Goal: Task Accomplishment & Management: Manage account settings

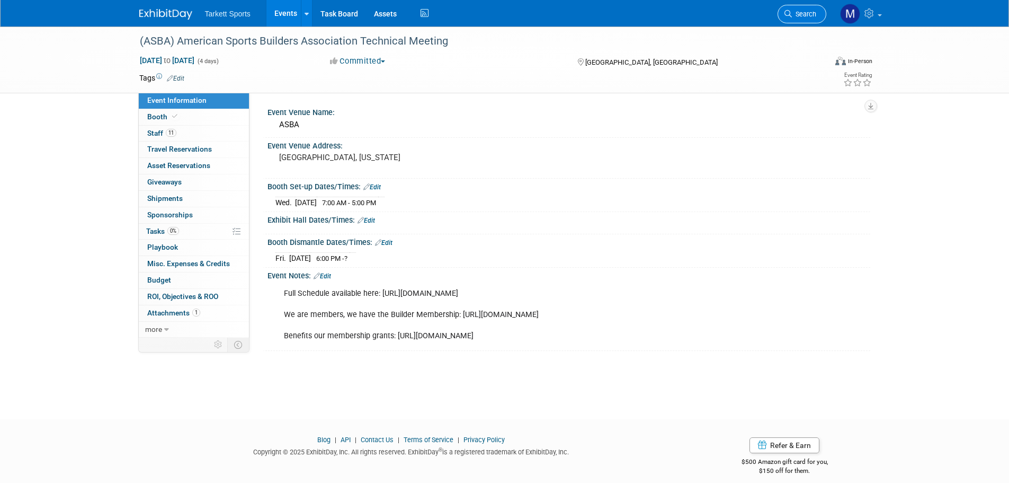
click at [788, 11] on icon at bounding box center [788, 13] width 7 height 7
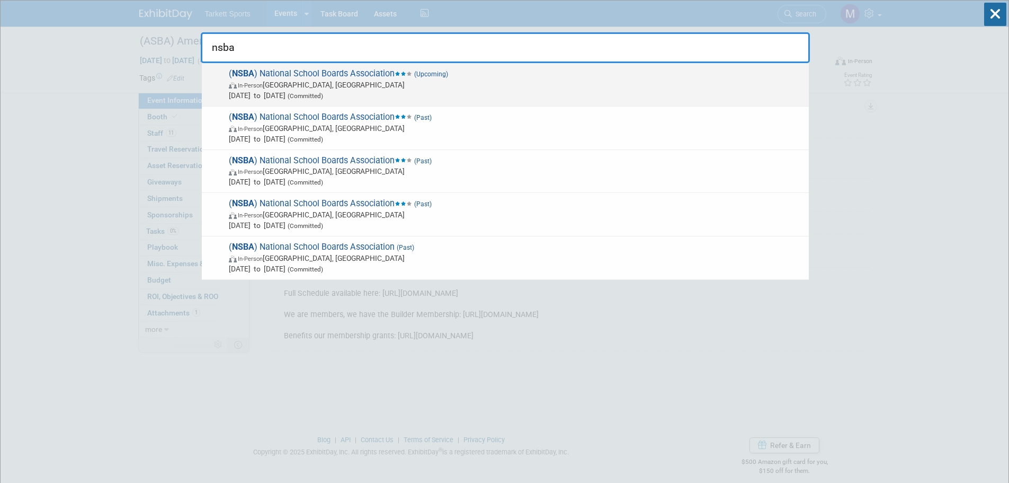
type input "nsba"
click at [422, 74] on span "(Upcoming)" at bounding box center [430, 73] width 36 height 7
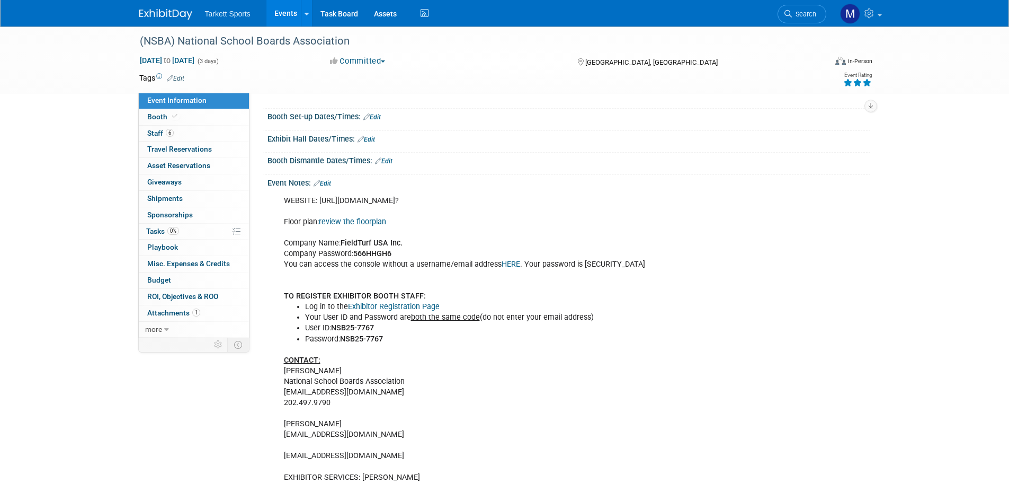
scroll to position [53, 0]
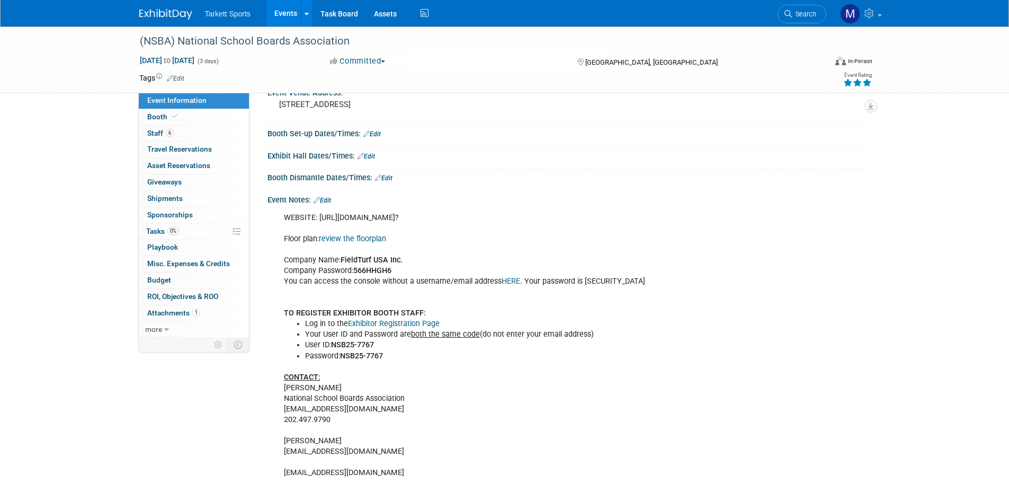
click at [328, 199] on link "Edit" at bounding box center [322, 200] width 17 height 7
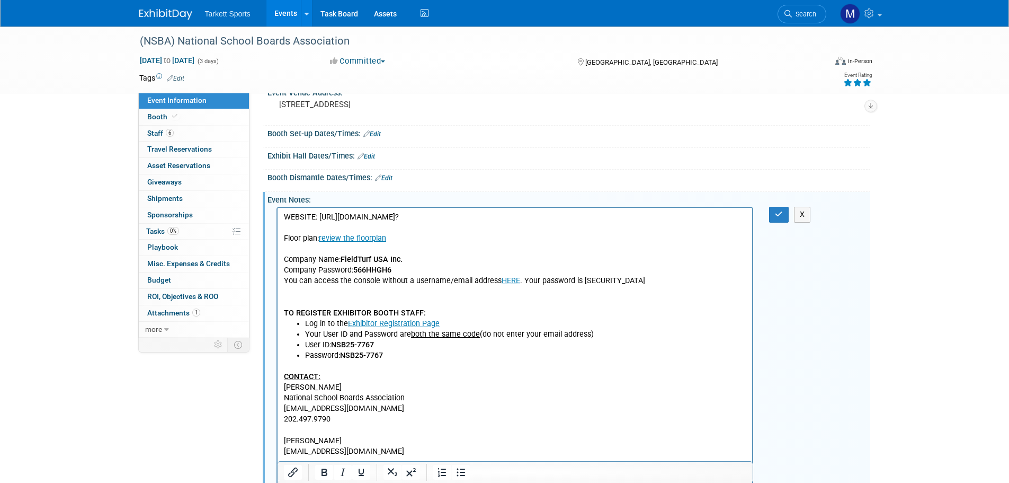
scroll to position [0, 0]
click at [300, 289] on p "WEBSITE: https://s36.a2zinc.net/clients/nsba/ac2026/Public/e_MyAccount.aspx? Fl…" at bounding box center [514, 265] width 463 height 107
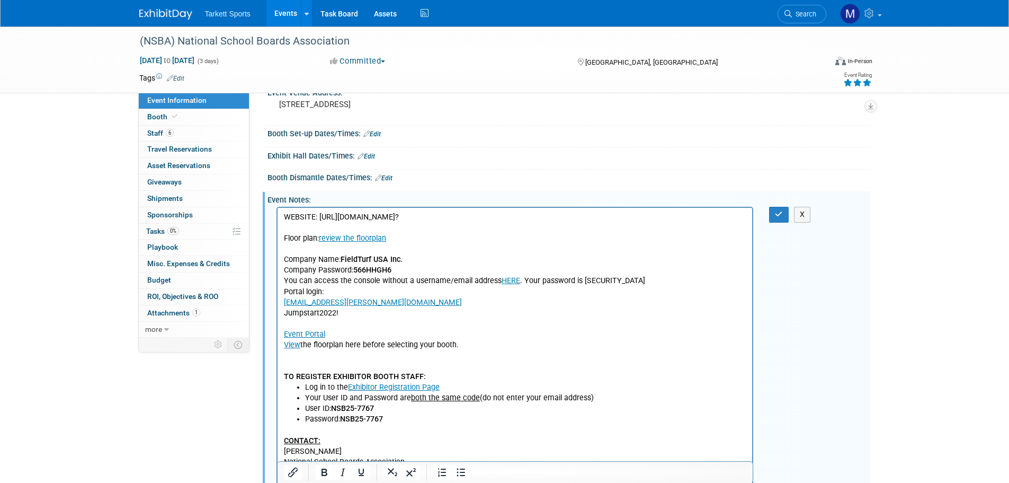
click at [283, 289] on body "WEBSITE: https://s36.a2zinc.net/clients/nsba/ac2026/Public/e_MyAccount.aspx? Fl…" at bounding box center [515, 387] width 464 height 351
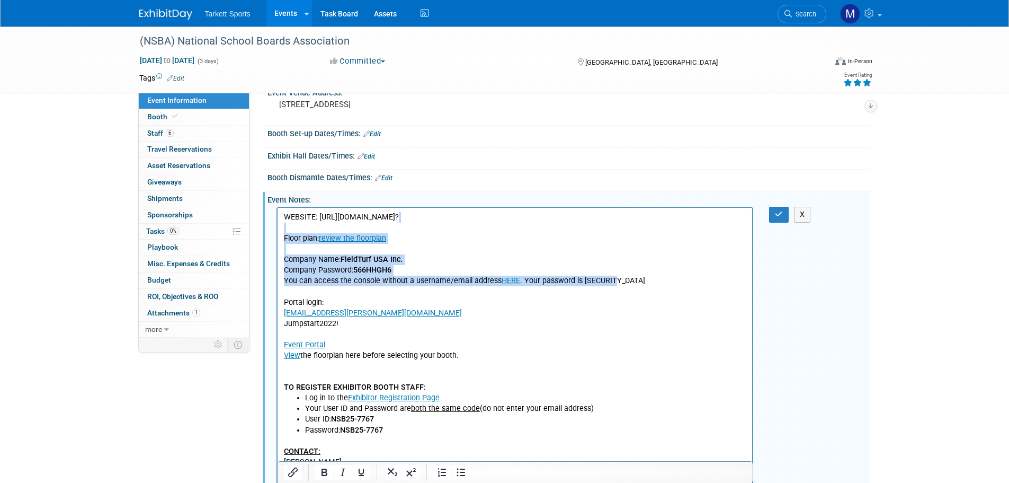
drag, startPoint x: 623, startPoint y: 276, endPoint x: 552, endPoint y: 439, distance: 177.5
click at [277, 231] on html "WEBSITE: https://s36.a2zinc.net/clients/nsba/ac2026/Public/e_MyAccount.aspx? Fl…" at bounding box center [514, 391] width 475 height 366
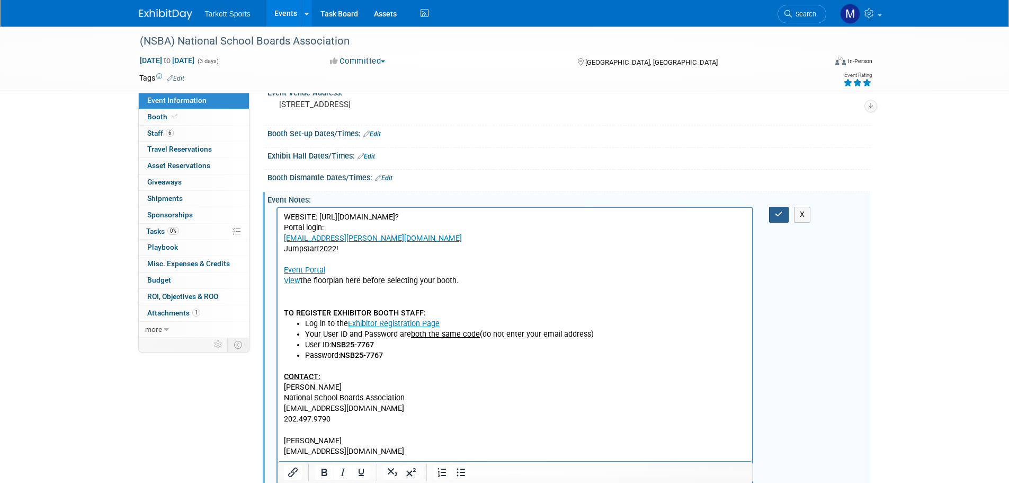
click at [774, 218] on button "button" at bounding box center [779, 214] width 20 height 15
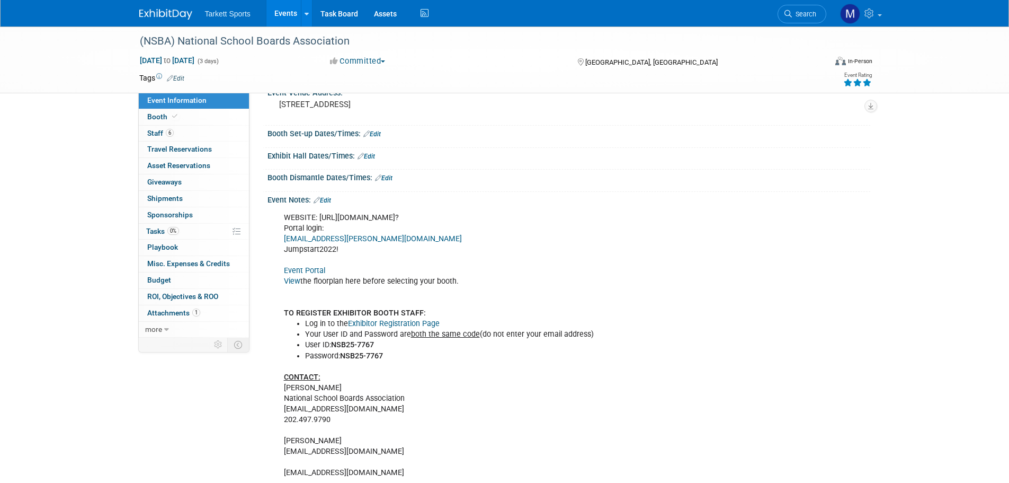
click at [547, 215] on div "WEBSITE: https://s36.a2zinc.net/clients/nsba/ac2026/Public/e_MyAccount.aspx? Po…" at bounding box center [515, 356] width 477 height 298
drag, startPoint x: 565, startPoint y: 215, endPoint x: 316, endPoint y: 215, distance: 248.5
click at [316, 215] on div "WEBSITE: https://s36.a2zinc.net/clients/nsba/ac2026/Public/e_MyAccount.aspx? Po…" at bounding box center [515, 356] width 477 height 298
click at [318, 269] on link "Event Portal" at bounding box center [304, 270] width 41 height 9
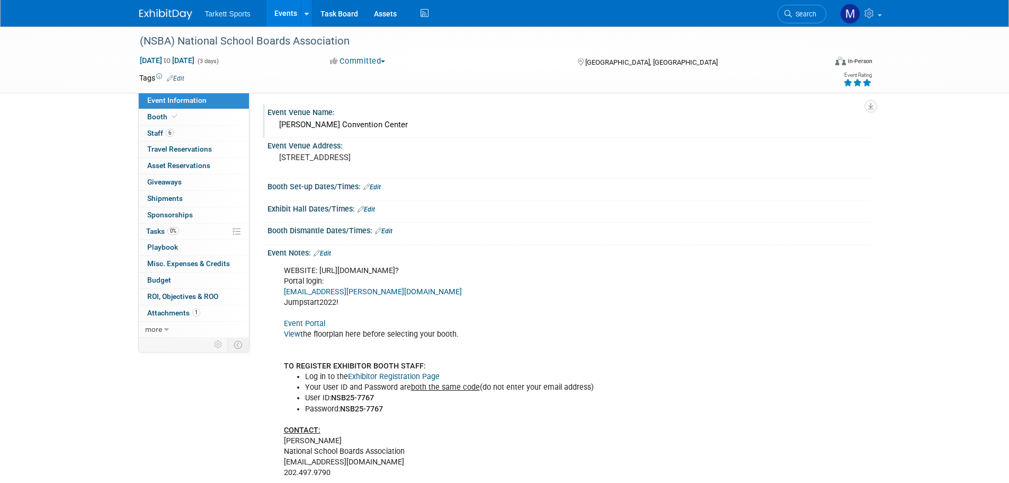
click at [387, 125] on div "Harry B. Gonzalez Convention Center" at bounding box center [569, 125] width 587 height 16
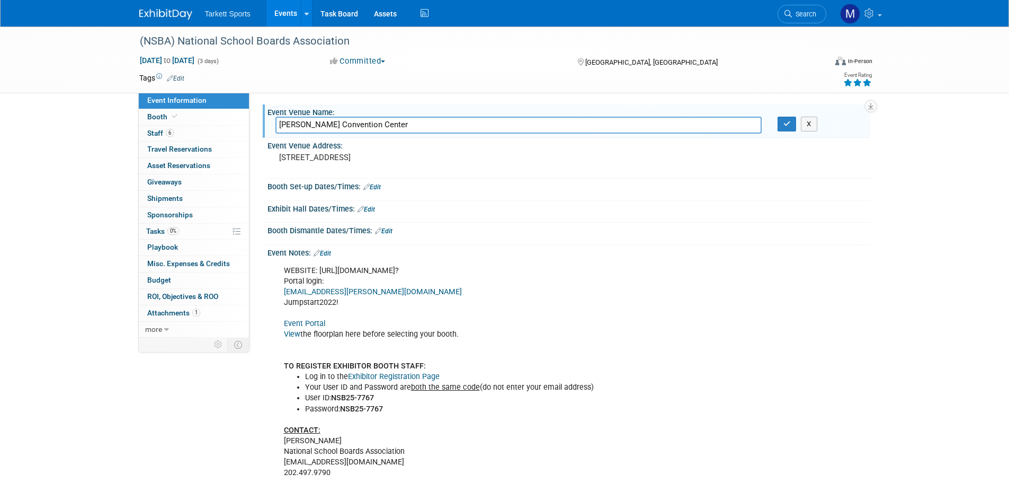
click at [387, 125] on input "Harry B. Gonzalez Convention Center" at bounding box center [519, 125] width 486 height 16
click at [283, 120] on input "Philladelphia" at bounding box center [519, 125] width 486 height 16
type input "Philadelphia"
click at [313, 154] on pre "900 E Market St, San Antonio, TX 78205" at bounding box center [393, 158] width 228 height 10
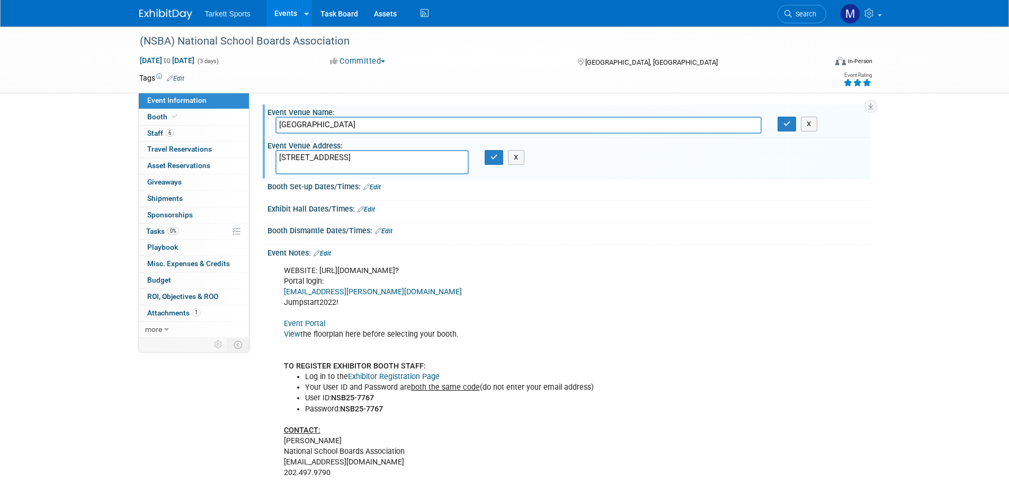
click at [313, 154] on textarea "900 E Market St, San Antonio, TX 78205" at bounding box center [372, 162] width 193 height 24
type textarea "Philadelphia, PA"
click at [488, 163] on button "button" at bounding box center [494, 157] width 19 height 15
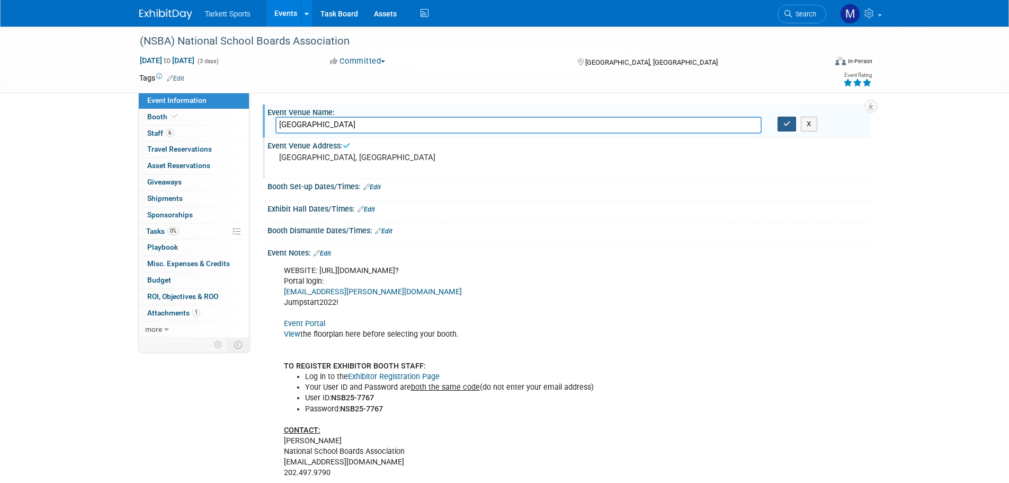
click at [784, 122] on icon "button" at bounding box center [787, 123] width 7 height 7
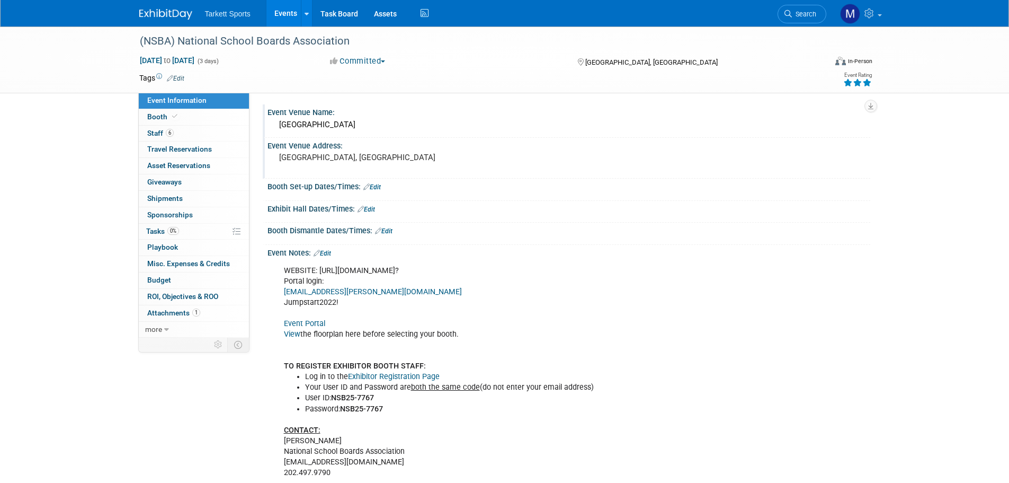
click at [378, 186] on link "Edit" at bounding box center [372, 186] width 17 height 7
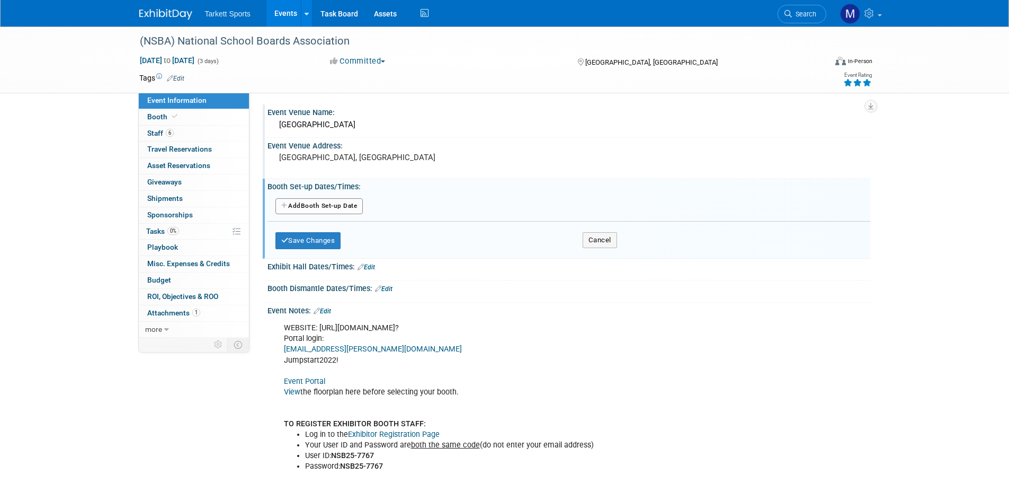
click at [340, 204] on button "Add Another Booth Set-up Date" at bounding box center [320, 206] width 88 height 16
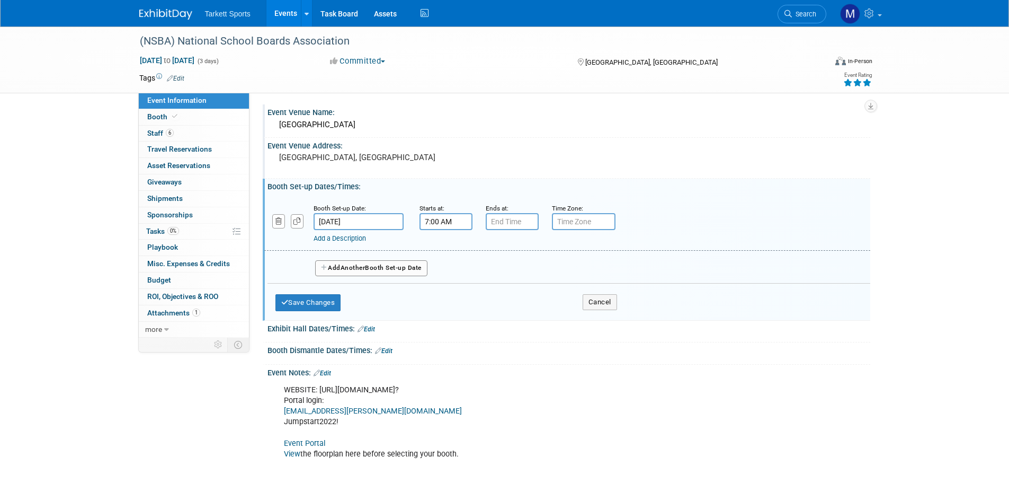
click at [426, 219] on input "7:00 AM" at bounding box center [446, 221] width 53 height 17
click at [446, 265] on span "07" at bounding box center [444, 270] width 20 height 19
click at [437, 277] on td "04" at bounding box center [439, 276] width 34 height 29
click at [536, 280] on td at bounding box center [537, 293] width 42 height 27
click at [536, 272] on button "AM" at bounding box center [536, 270] width 19 height 18
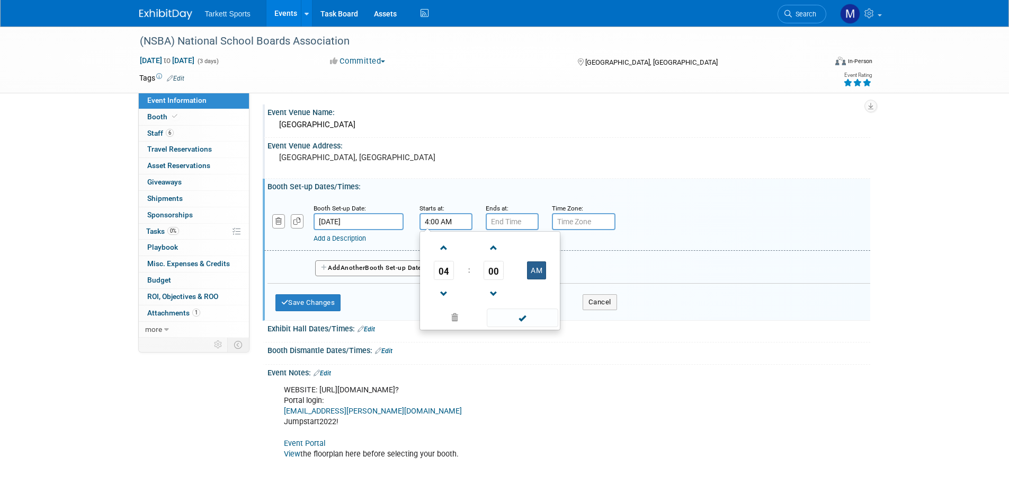
type input "4:00 PM"
drag, startPoint x: 525, startPoint y: 315, endPoint x: 523, endPoint y: 309, distance: 6.0
click at [524, 315] on span at bounding box center [523, 317] width 72 height 19
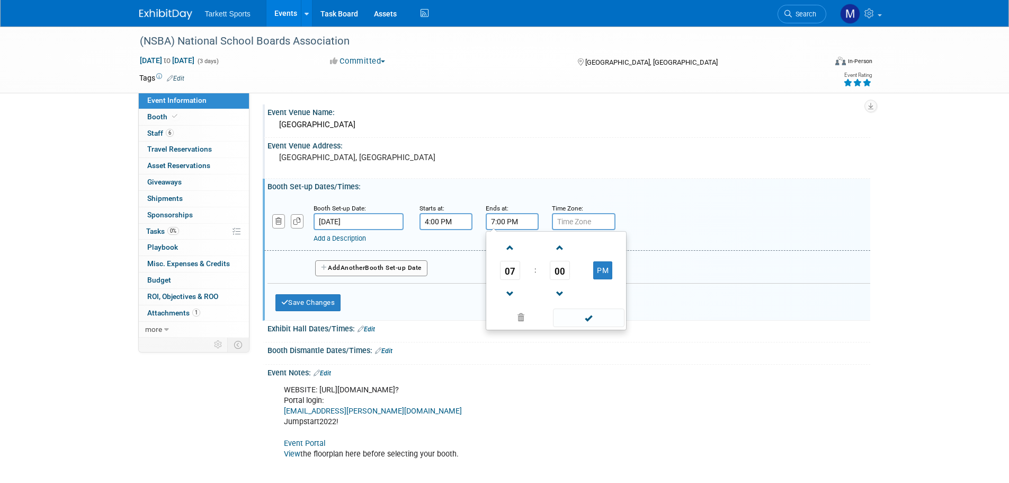
click at [517, 224] on input "7:00 PM" at bounding box center [512, 221] width 53 height 17
click at [512, 283] on link at bounding box center [510, 293] width 20 height 27
type input "5:00 PM"
click at [571, 315] on span at bounding box center [589, 317] width 72 height 19
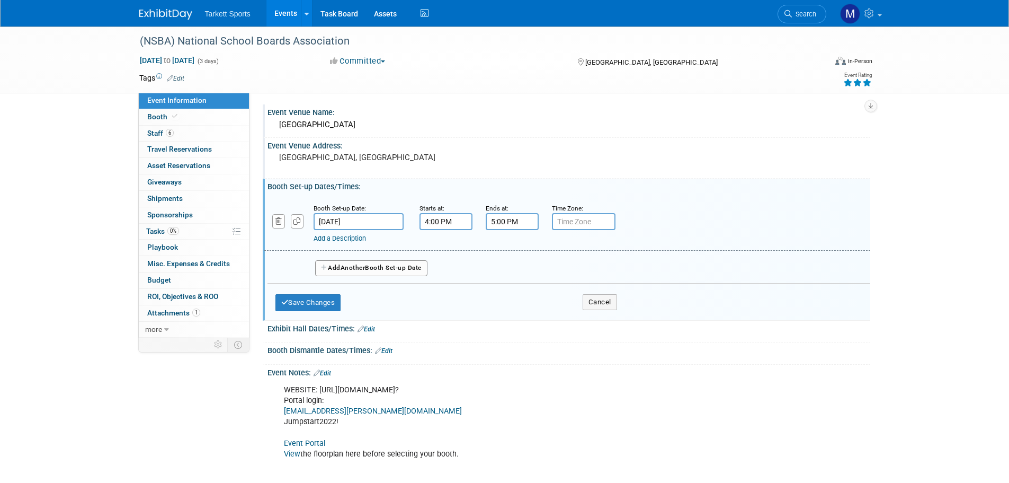
click at [436, 218] on input "4:00 PM" at bounding box center [446, 221] width 53 height 17
click at [450, 273] on span "04" at bounding box center [444, 270] width 20 height 19
click at [473, 251] on td "01" at bounding box center [473, 248] width 34 height 29
type input "1:00 PM"
click at [511, 314] on span at bounding box center [523, 317] width 72 height 19
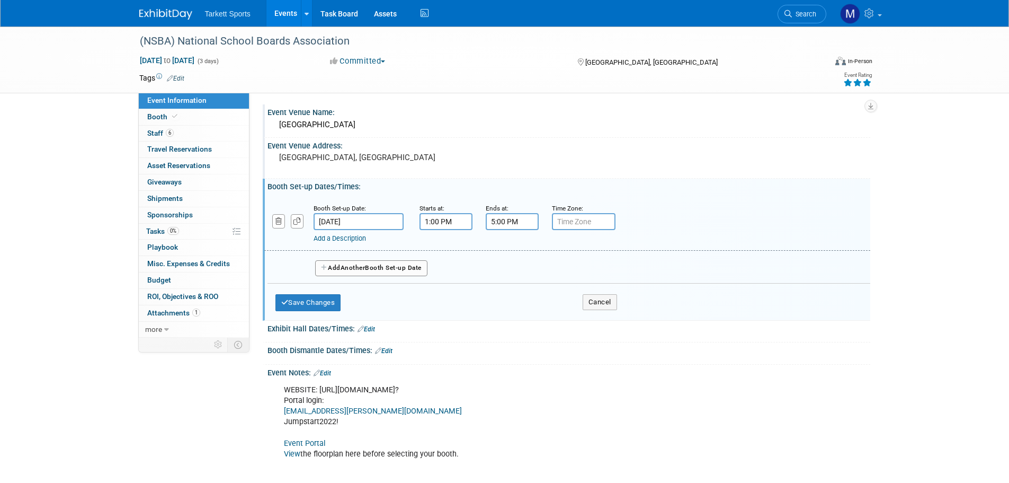
click at [388, 265] on button "Add Another Booth Set-up Date" at bounding box center [371, 268] width 112 height 16
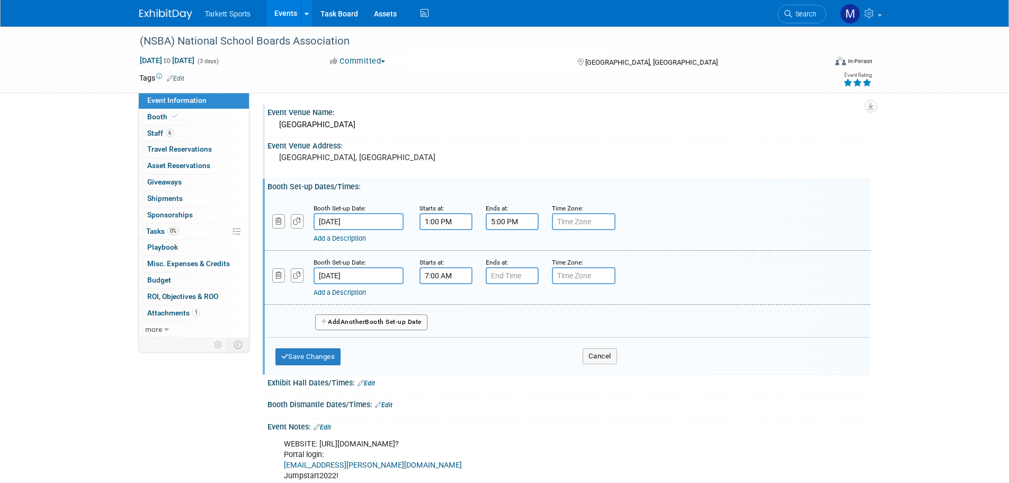
click at [443, 278] on input "7:00 AM" at bounding box center [446, 275] width 53 height 17
click at [441, 308] on span at bounding box center [444, 302] width 19 height 19
type input "8:00 AM"
click at [517, 370] on span at bounding box center [523, 371] width 72 height 19
click at [504, 278] on input "7:00 PM" at bounding box center [512, 275] width 53 height 17
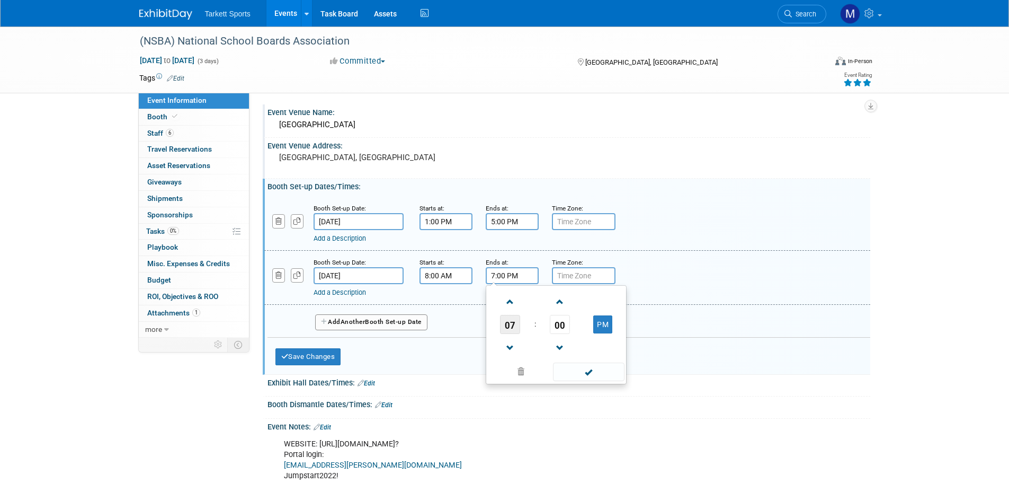
click at [502, 332] on span "07" at bounding box center [510, 324] width 20 height 19
click at [599, 308] on td "03" at bounding box center [607, 302] width 34 height 29
type input "3:00 PM"
drag, startPoint x: 582, startPoint y: 370, endPoint x: 545, endPoint y: 362, distance: 37.5
click at [580, 370] on span at bounding box center [589, 371] width 72 height 19
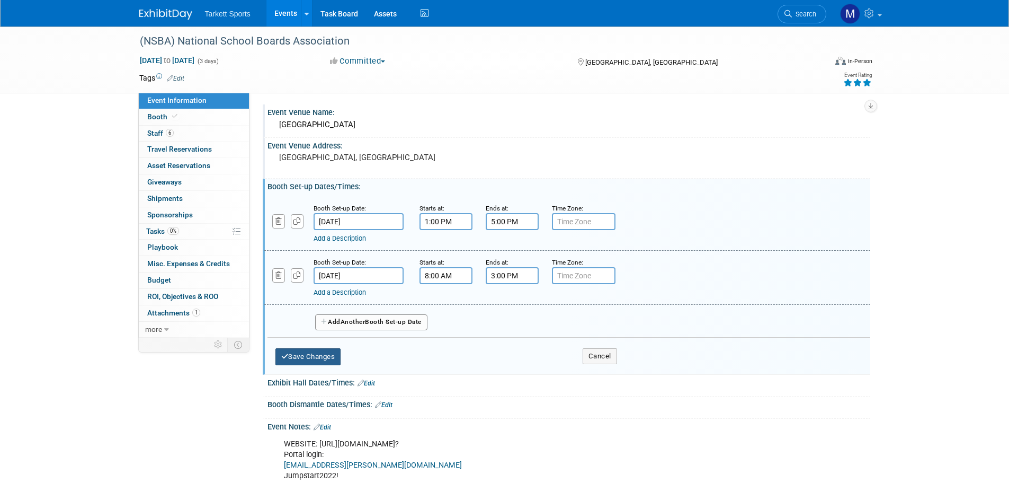
click at [314, 348] on button "Save Changes" at bounding box center [309, 356] width 66 height 17
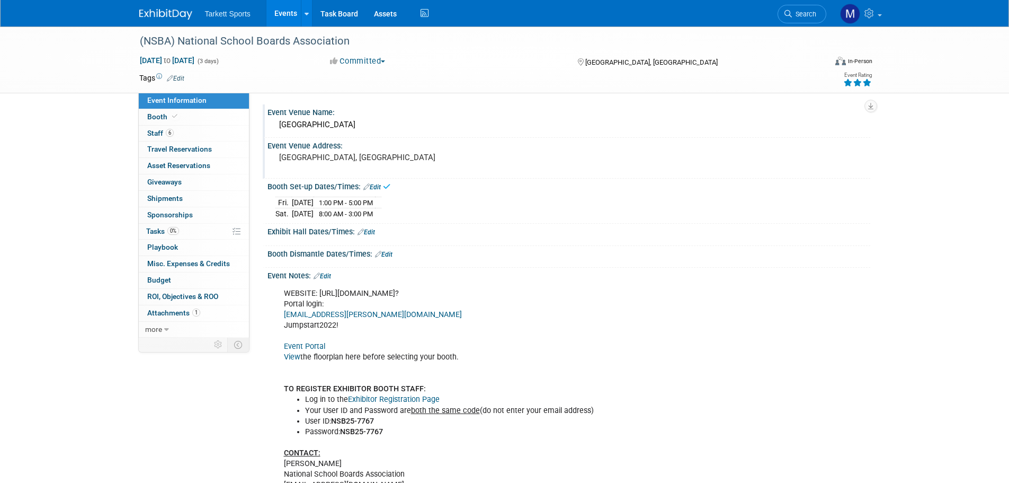
click at [375, 228] on link "Edit" at bounding box center [366, 231] width 17 height 7
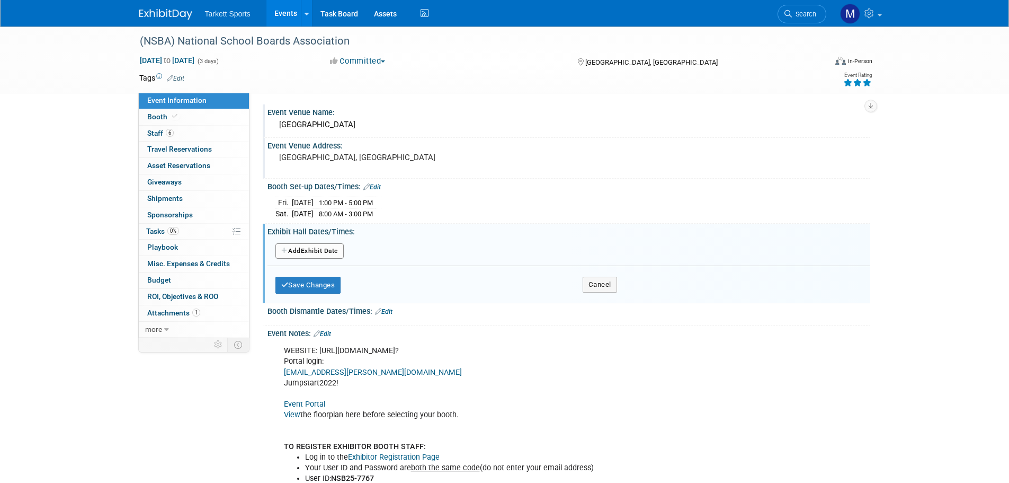
click at [311, 261] on div "Add Another Exhibit Date" at bounding box center [569, 252] width 603 height 20
click at [303, 252] on button "Add Another Exhibit Date" at bounding box center [310, 251] width 68 height 16
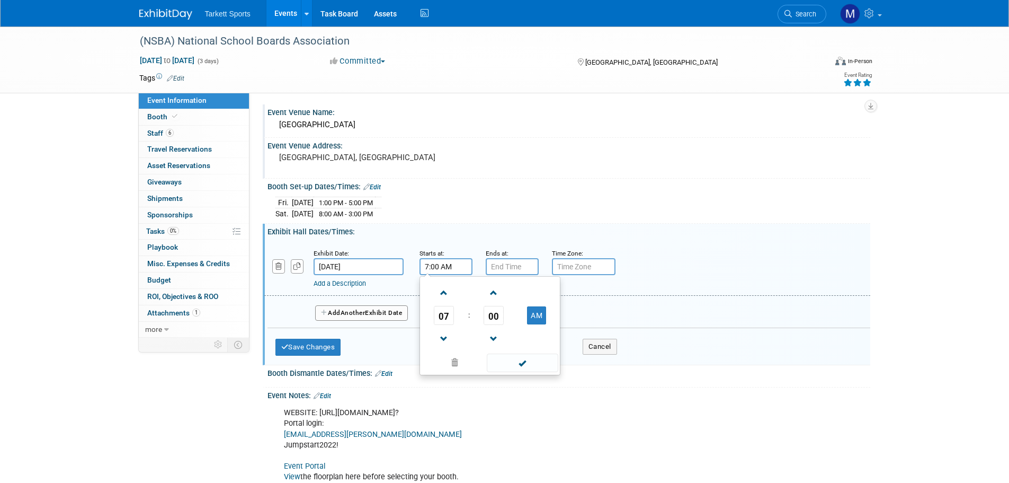
click at [432, 264] on input "7:00 AM" at bounding box center [446, 266] width 53 height 17
click at [439, 315] on span "07" at bounding box center [444, 315] width 20 height 19
drag, startPoint x: 437, startPoint y: 324, endPoint x: 448, endPoint y: 324, distance: 10.6
click at [438, 324] on td "04" at bounding box center [439, 321] width 34 height 29
click at [537, 313] on button "AM" at bounding box center [536, 315] width 19 height 18
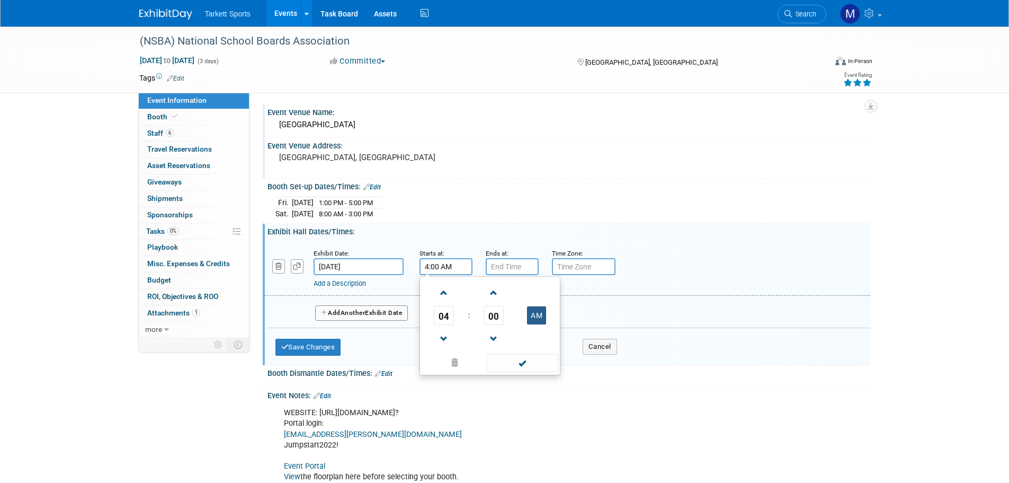
type input "4:00 PM"
click at [522, 353] on span at bounding box center [523, 362] width 72 height 19
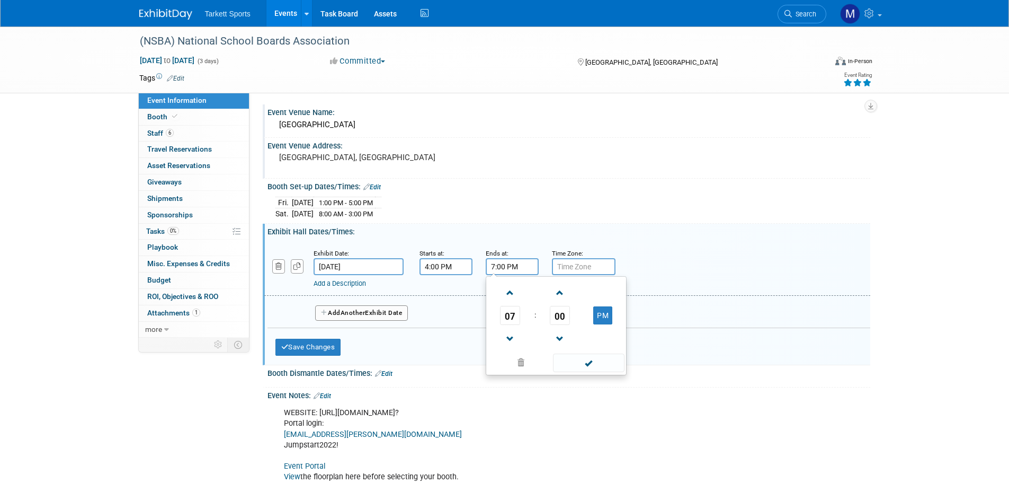
click at [520, 271] on input "7:00 PM" at bounding box center [512, 266] width 53 height 17
click at [513, 332] on span at bounding box center [510, 339] width 19 height 19
type input "6:00 PM"
click at [589, 366] on span at bounding box center [589, 362] width 72 height 19
click at [345, 318] on button "Add Another Exhibit Date" at bounding box center [361, 313] width 93 height 16
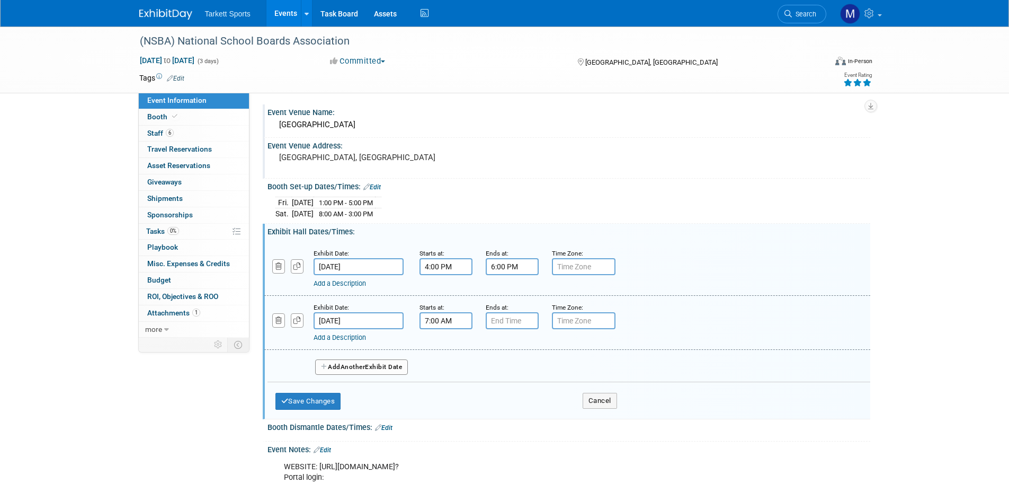
click at [454, 322] on input "7:00 AM" at bounding box center [446, 320] width 53 height 17
click at [449, 367] on span "07" at bounding box center [444, 369] width 20 height 19
drag, startPoint x: 531, startPoint y: 403, endPoint x: 525, endPoint y: 396, distance: 9.8
click at [530, 402] on td "11" at bounding box center [541, 404] width 34 height 29
click at [500, 374] on span "00" at bounding box center [494, 369] width 20 height 19
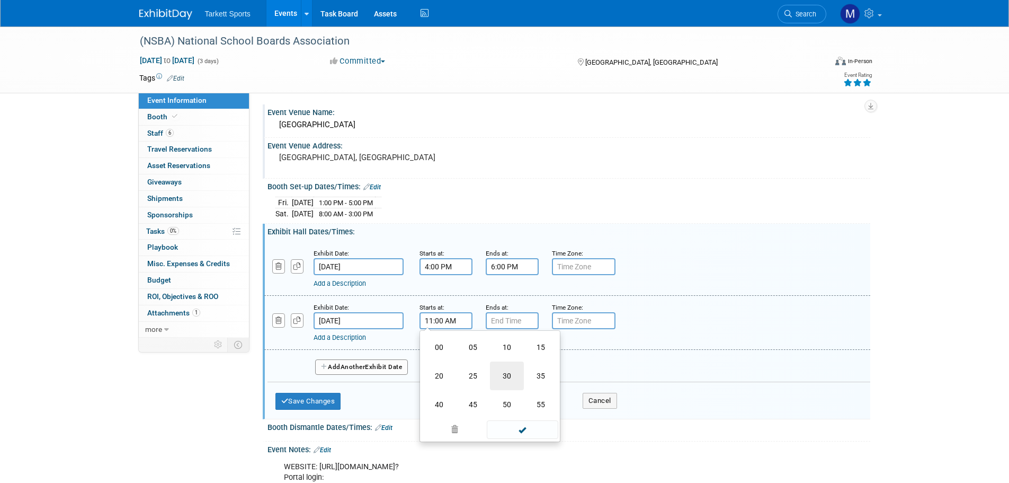
click at [508, 370] on td "30" at bounding box center [507, 375] width 34 height 29
type input "11:30 AM"
click at [529, 410] on span at bounding box center [523, 416] width 72 height 19
click at [504, 324] on input "7:00 PM" at bounding box center [512, 320] width 53 height 17
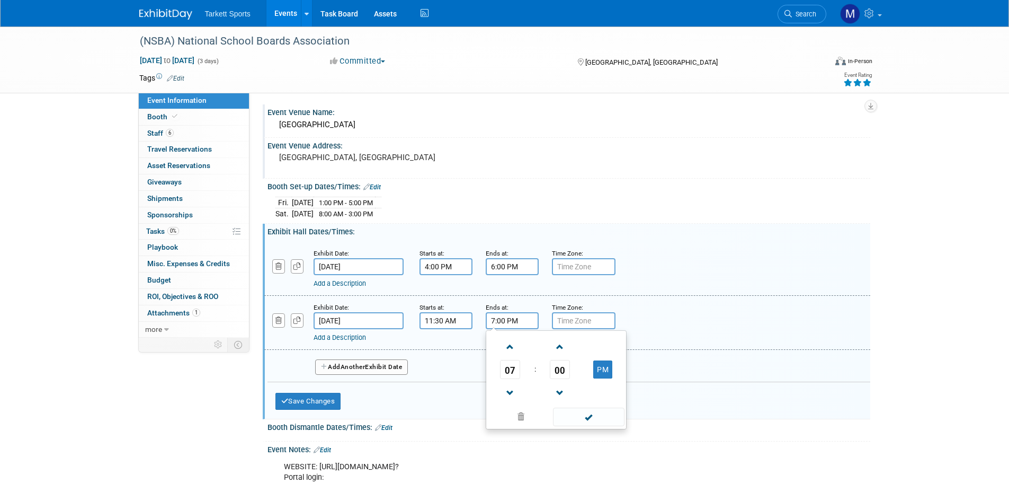
click at [512, 368] on span "07" at bounding box center [510, 369] width 20 height 19
click at [578, 340] on td "02" at bounding box center [573, 347] width 34 height 29
click at [568, 371] on span "00" at bounding box center [560, 369] width 20 height 19
click at [568, 376] on td "30" at bounding box center [573, 375] width 34 height 29
type input "2:30 PM"
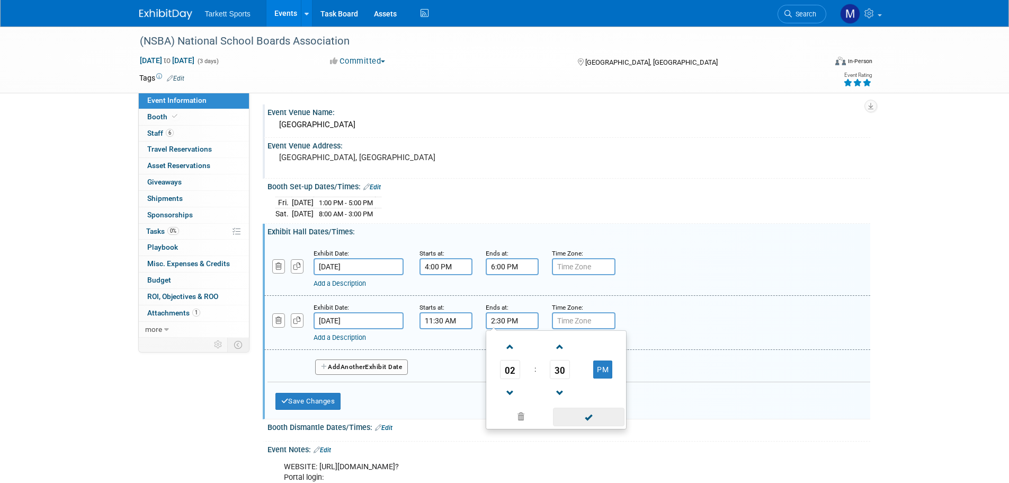
click at [593, 413] on span at bounding box center [589, 416] width 72 height 19
click at [380, 372] on button "Add Another Exhibit Date" at bounding box center [361, 367] width 93 height 16
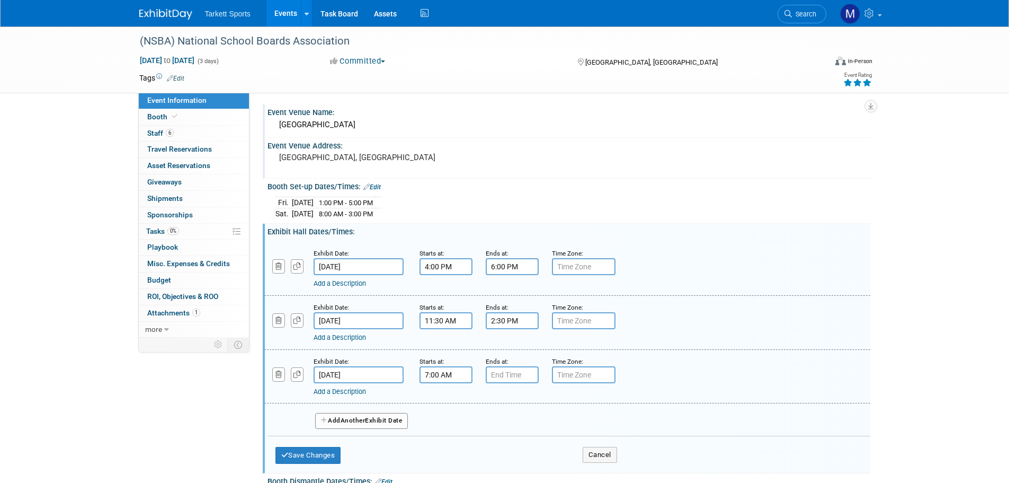
click at [451, 377] on input "7:00 AM" at bounding box center [446, 374] width 53 height 17
click at [445, 419] on span "07" at bounding box center [444, 423] width 20 height 19
click at [537, 457] on td "11" at bounding box center [541, 458] width 34 height 29
click at [501, 415] on span "00" at bounding box center [494, 423] width 20 height 19
click at [502, 415] on td "30" at bounding box center [507, 429] width 34 height 29
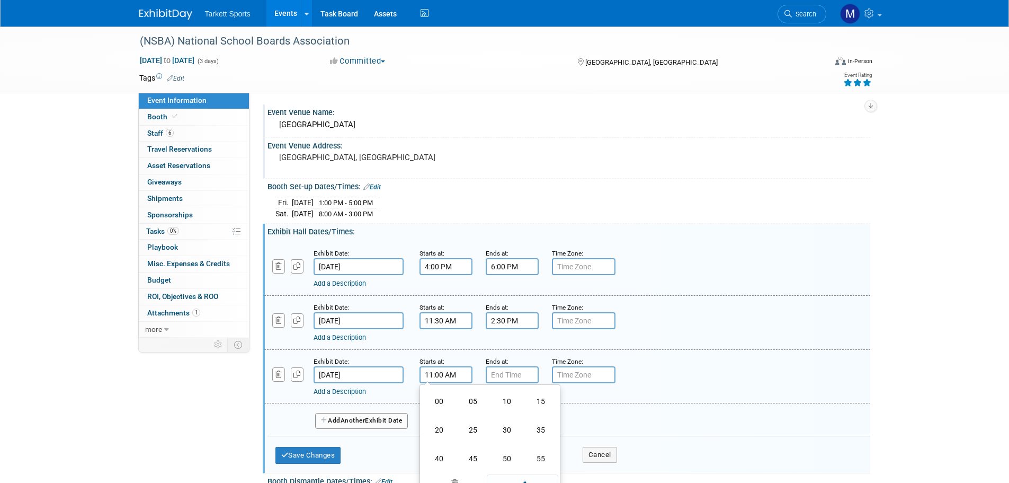
type input "11:30 AM"
click at [538, 471] on span at bounding box center [523, 471] width 72 height 19
click at [502, 371] on input "7:00 PM" at bounding box center [512, 374] width 53 height 17
click at [513, 423] on span "07" at bounding box center [510, 423] width 20 height 19
click at [565, 404] on td "02" at bounding box center [573, 401] width 34 height 29
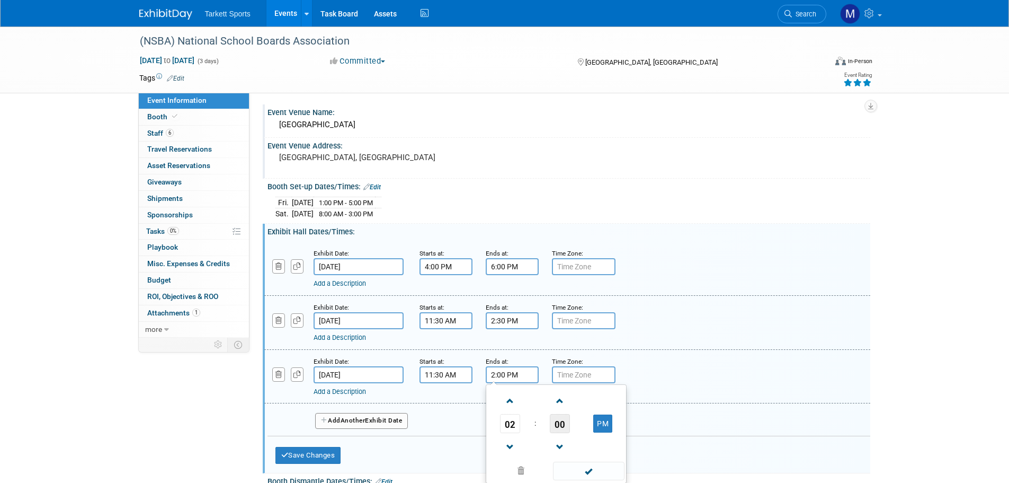
click at [567, 420] on span "00" at bounding box center [560, 423] width 20 height 19
click at [574, 436] on td "30" at bounding box center [573, 429] width 34 height 29
type input "2:30 PM"
click at [585, 465] on span at bounding box center [589, 471] width 72 height 19
click at [339, 448] on button "Save Changes" at bounding box center [309, 455] width 66 height 17
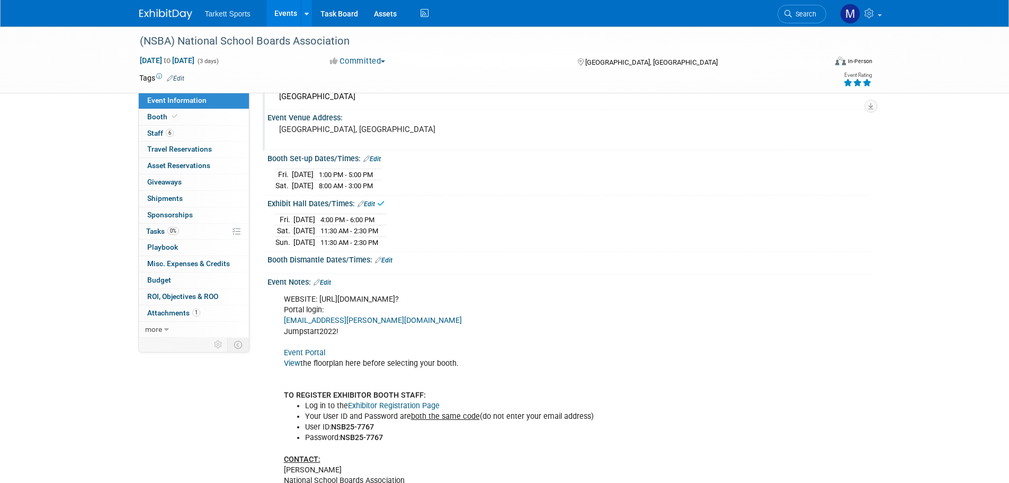
scroll to position [53, 0]
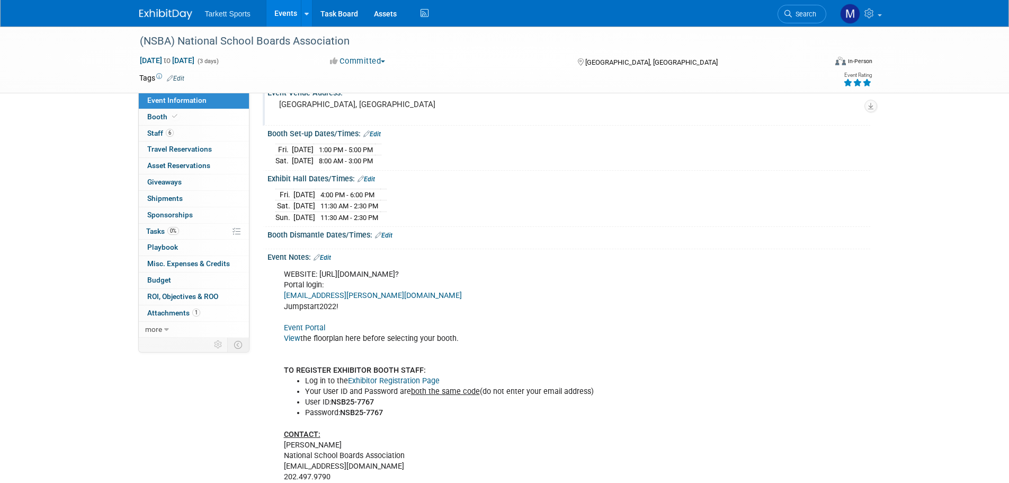
click at [389, 232] on link "Edit" at bounding box center [383, 235] width 17 height 7
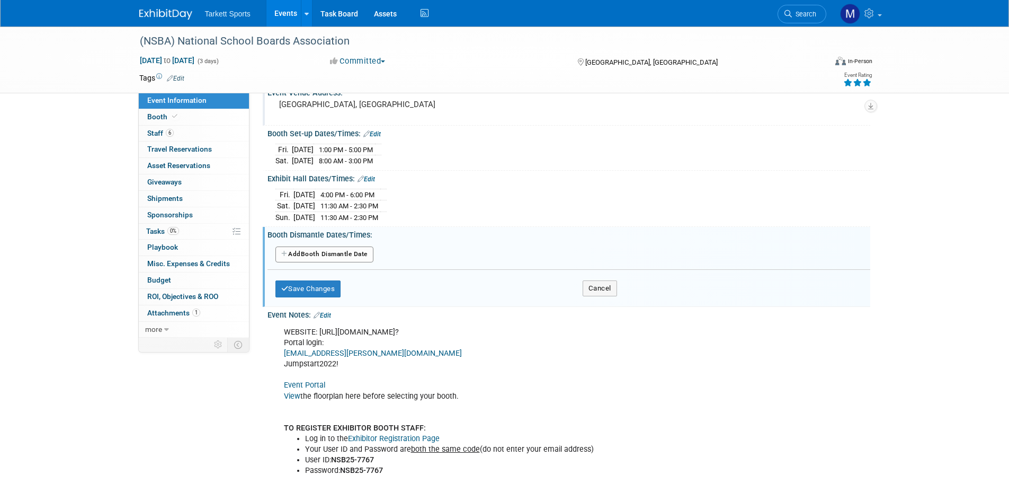
click at [356, 250] on button "Add Another Booth Dismantle Date" at bounding box center [325, 254] width 98 height 16
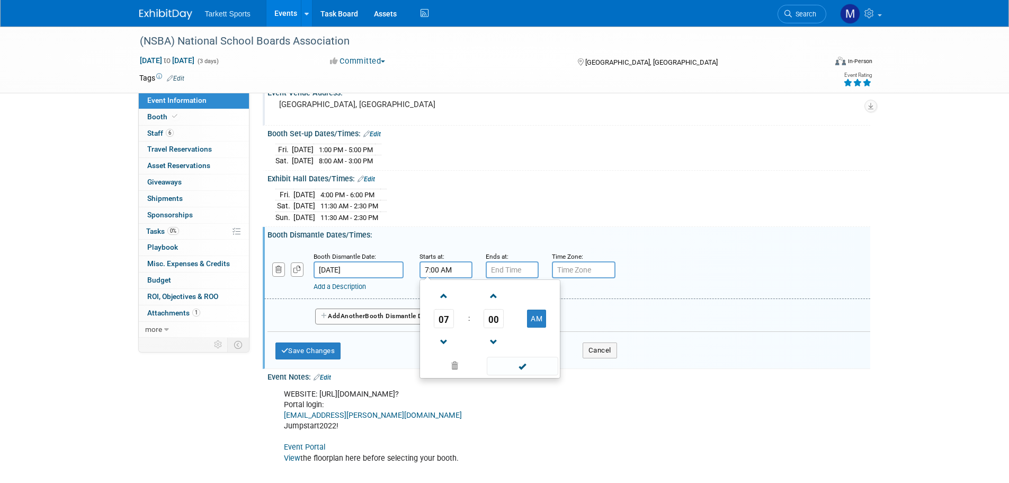
click at [439, 273] on input "7:00 AM" at bounding box center [446, 269] width 53 height 17
click at [446, 324] on span "07" at bounding box center [444, 318] width 20 height 19
click at [500, 295] on td "02" at bounding box center [507, 296] width 34 height 29
click at [500, 307] on table "02 : 00 AM" at bounding box center [490, 318] width 136 height 73
click at [504, 323] on td "00" at bounding box center [494, 318] width 44 height 19
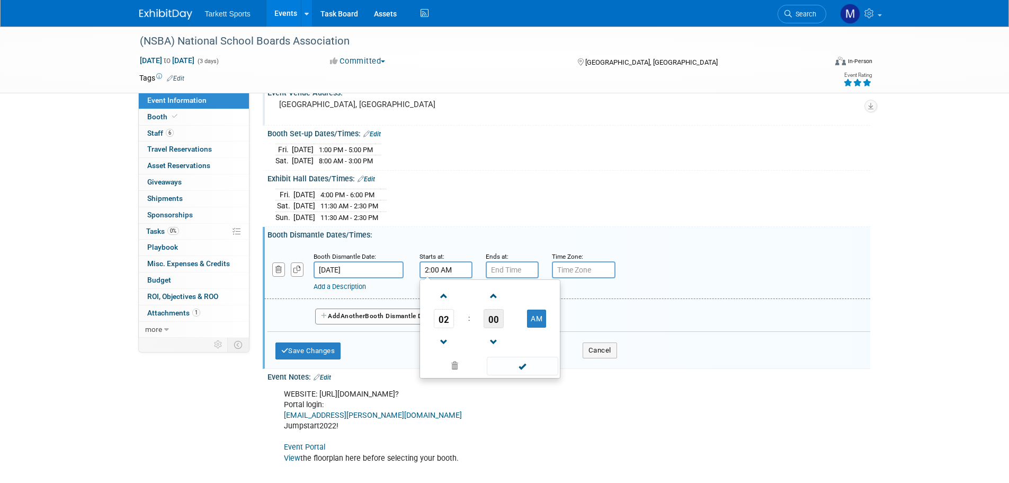
click at [492, 313] on span "00" at bounding box center [494, 318] width 20 height 19
click at [508, 328] on td "30" at bounding box center [507, 325] width 34 height 29
click at [539, 325] on button "AM" at bounding box center [536, 318] width 19 height 18
type input "2:30 PM"
click at [530, 362] on span at bounding box center [523, 366] width 72 height 19
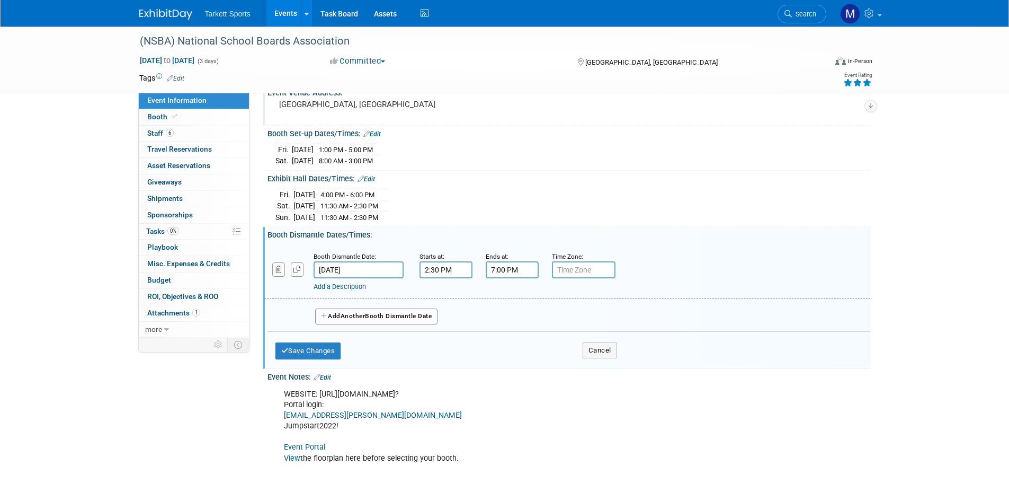
click at [496, 268] on input "7:00 PM" at bounding box center [512, 269] width 53 height 17
click at [513, 303] on span at bounding box center [510, 296] width 19 height 19
type input "8:00 PM"
click at [574, 371] on span at bounding box center [589, 366] width 72 height 19
click at [331, 345] on button "Save Changes" at bounding box center [309, 350] width 66 height 17
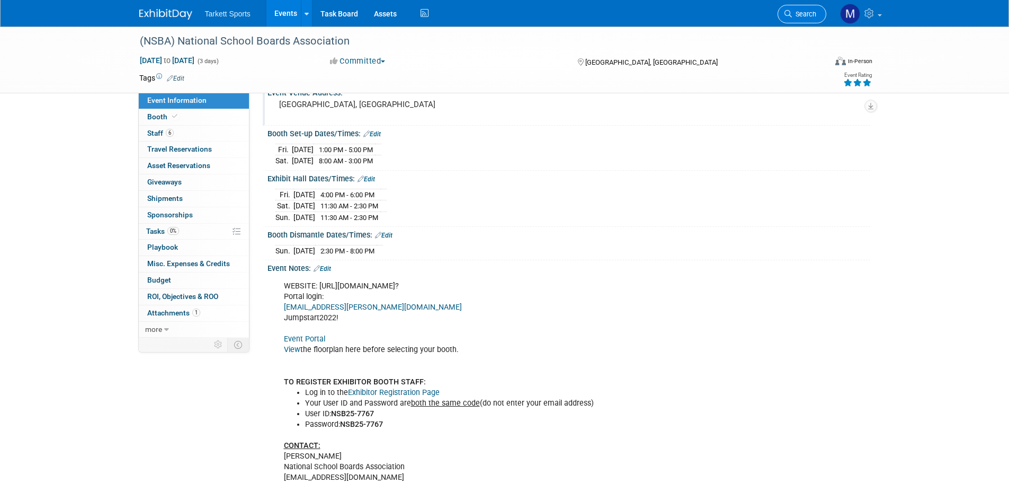
click at [795, 20] on link "Search" at bounding box center [802, 14] width 49 height 19
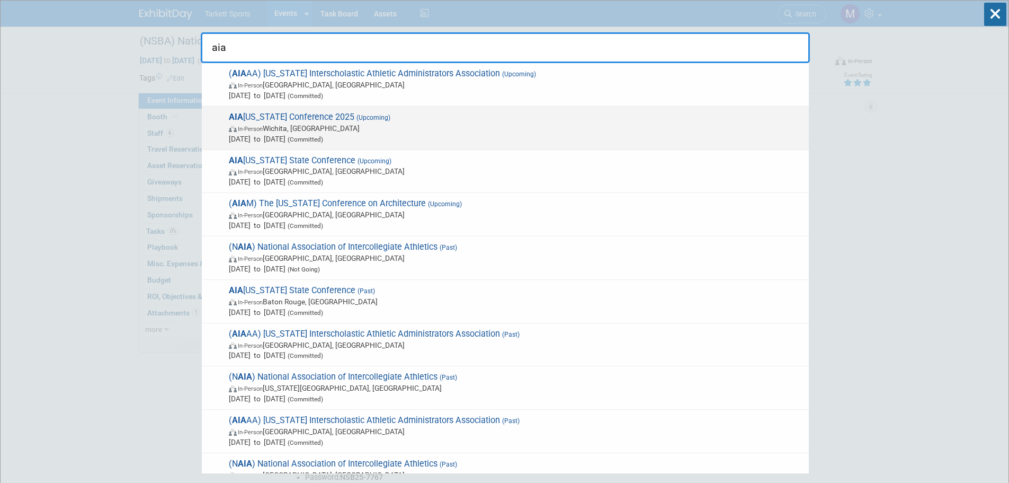
type input "aia"
click at [424, 125] on span "In-Person Wichita, KS" at bounding box center [516, 128] width 575 height 11
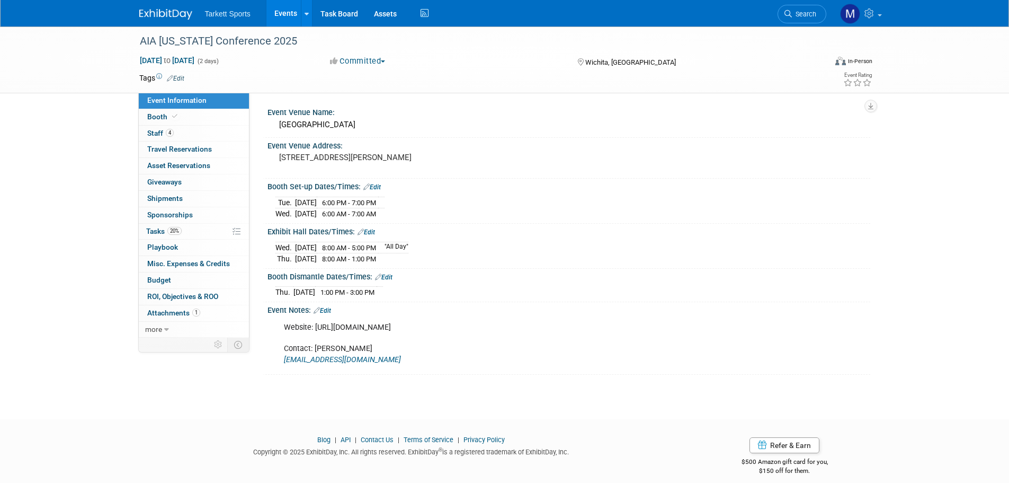
click at [197, 121] on link "Booth" at bounding box center [194, 117] width 110 height 16
select select "FieldTurf, [PERSON_NAME], Indoor"
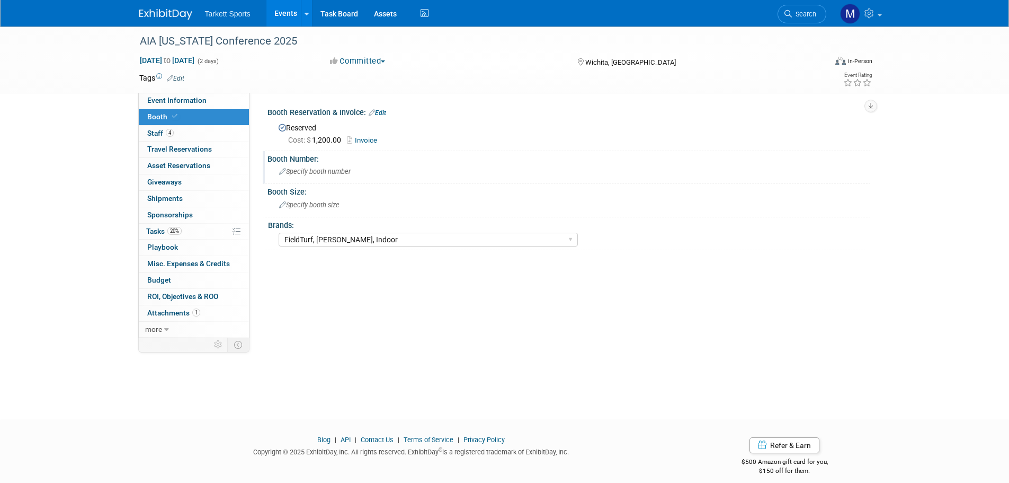
click at [311, 171] on span "Specify booth number" at bounding box center [315, 171] width 72 height 8
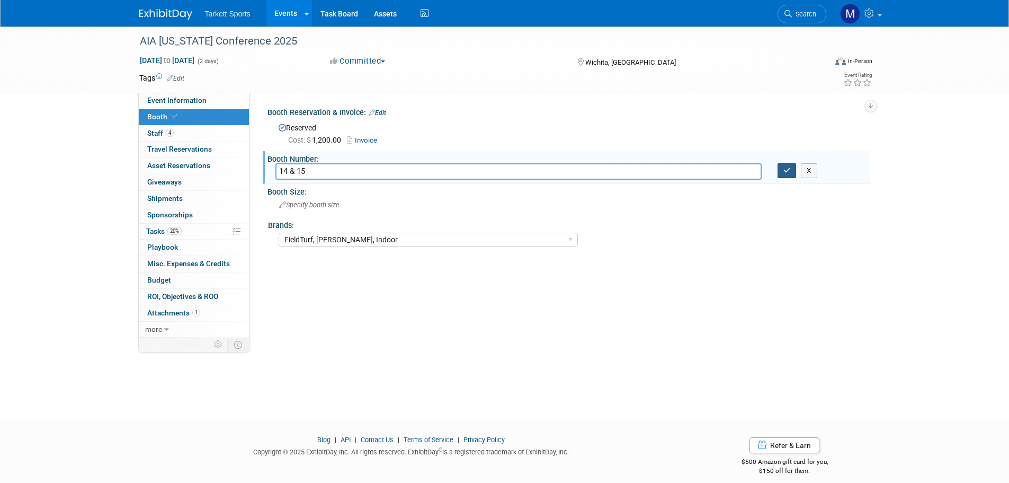
type input "14 & 15"
click at [788, 176] on button "button" at bounding box center [787, 170] width 19 height 15
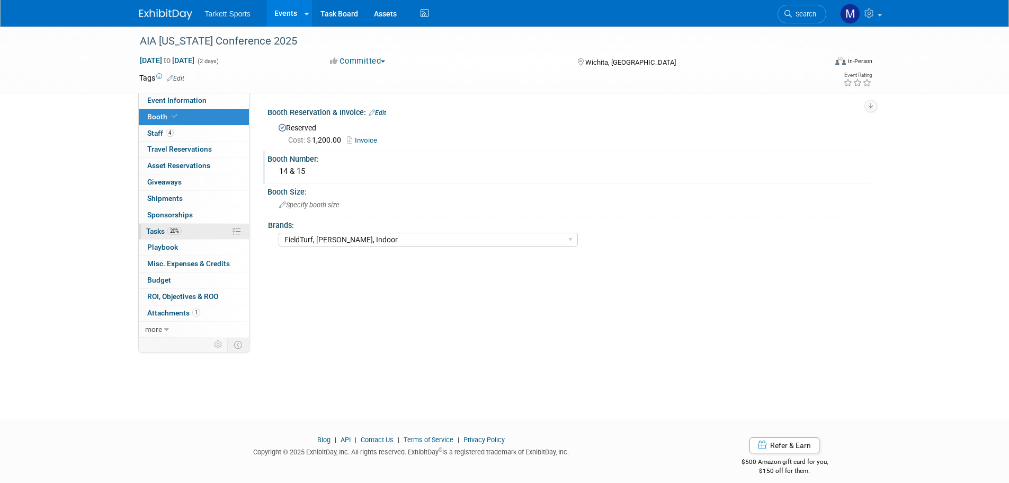
click at [211, 233] on link "20% Tasks 20%" at bounding box center [194, 232] width 110 height 16
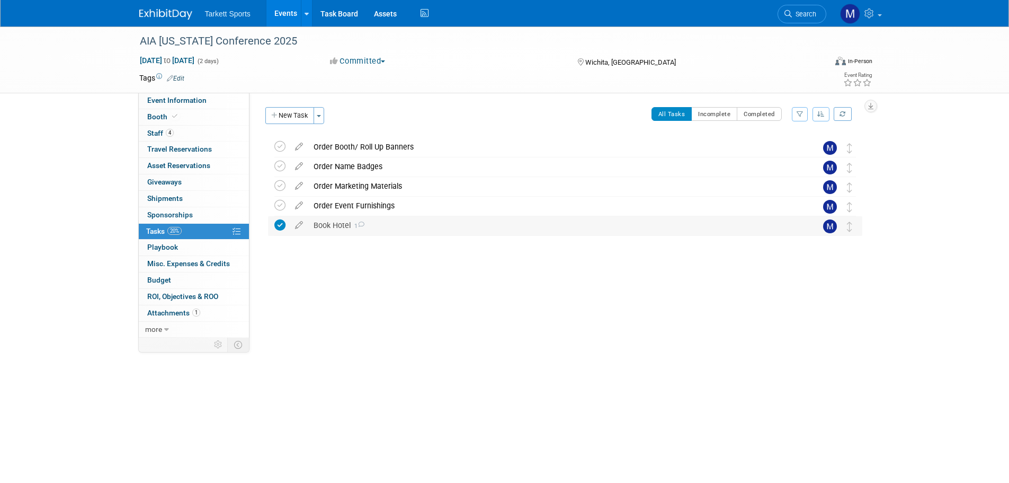
click at [333, 218] on div "Book Hotel 1" at bounding box center [555, 225] width 494 height 18
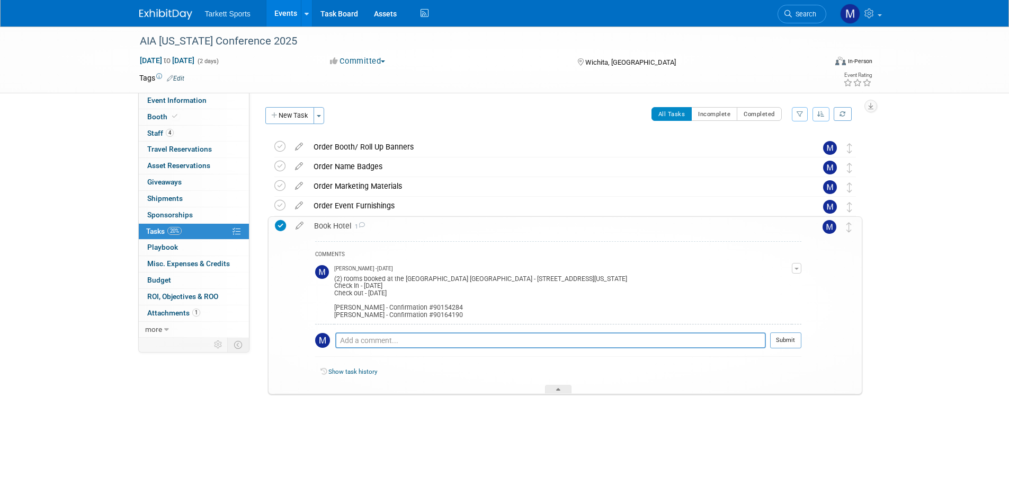
click at [449, 319] on td "Mathieu Martel - 12 days ago (2) rooms booked at the Fairfield Inn & Suites Wic…" at bounding box center [563, 292] width 458 height 63
drag, startPoint x: 454, startPoint y: 317, endPoint x: 415, endPoint y: 316, distance: 38.7
click at [415, 316] on div "(2) rooms booked at the Fairfield Inn & Suites Wichita Downtown - 525 South Mai…" at bounding box center [563, 296] width 458 height 46
copy div "#90164190"
click at [193, 127] on link "4 Staff 4" at bounding box center [194, 134] width 110 height 16
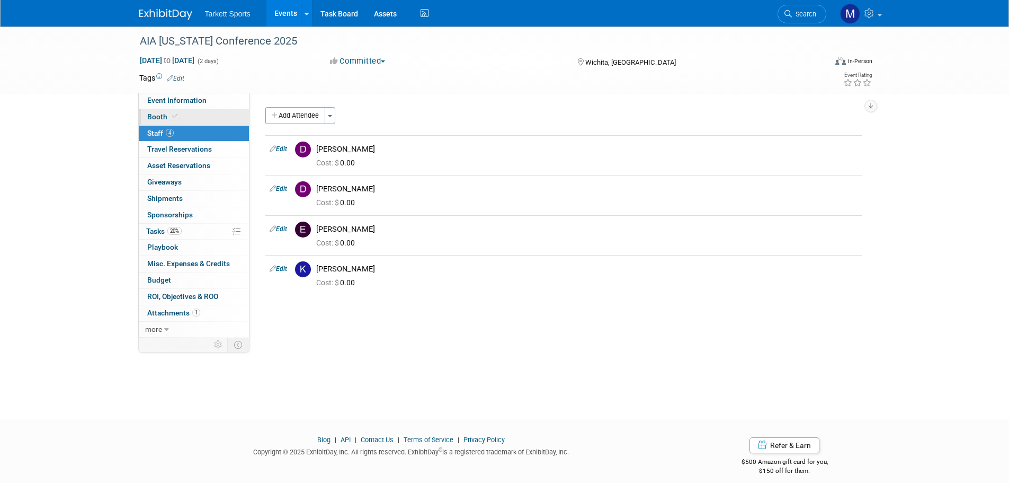
click at [170, 114] on span at bounding box center [175, 116] width 10 height 8
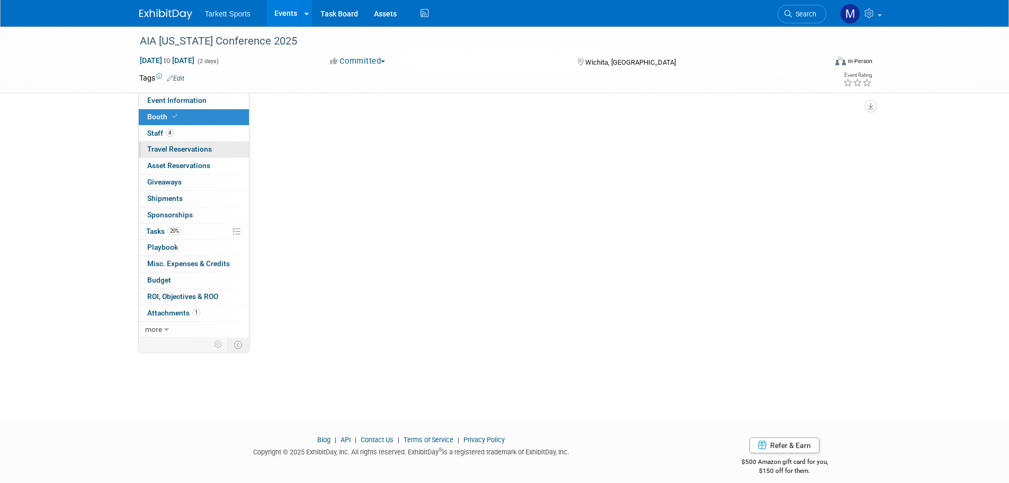
select select "FieldTurf, [PERSON_NAME], Indoor"
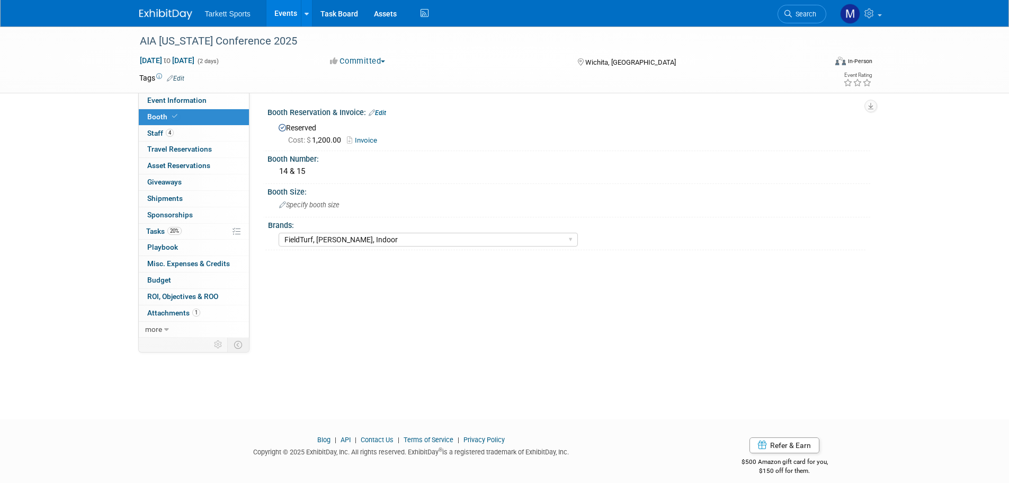
scroll to position [11, 0]
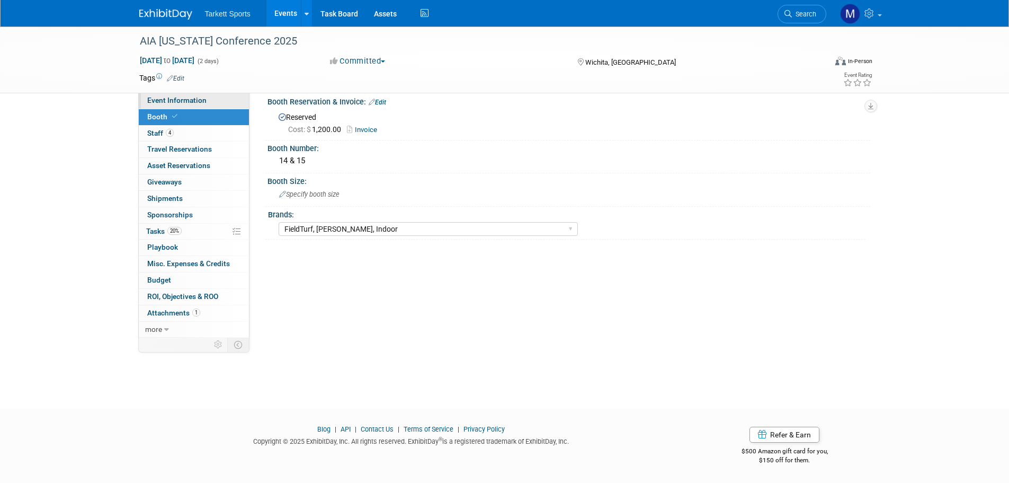
click at [176, 104] on link "Event Information" at bounding box center [194, 101] width 110 height 16
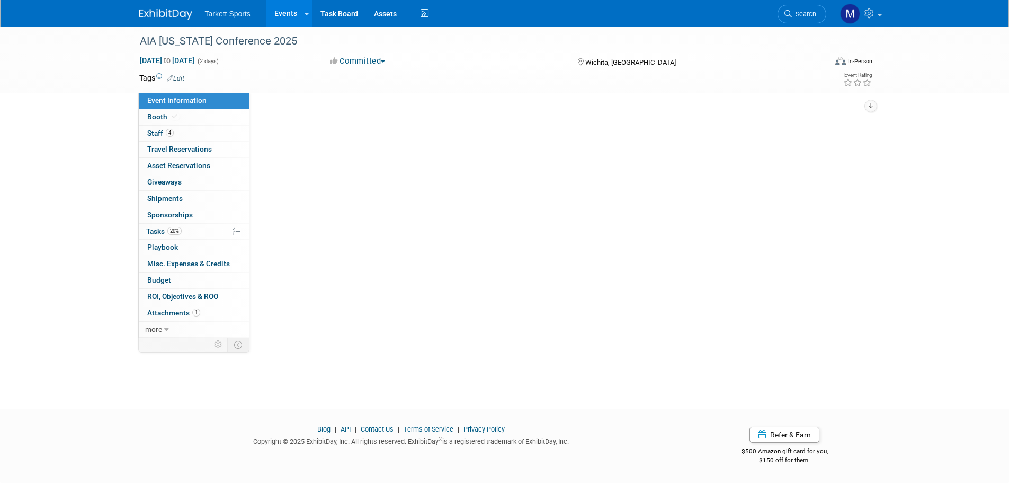
scroll to position [0, 0]
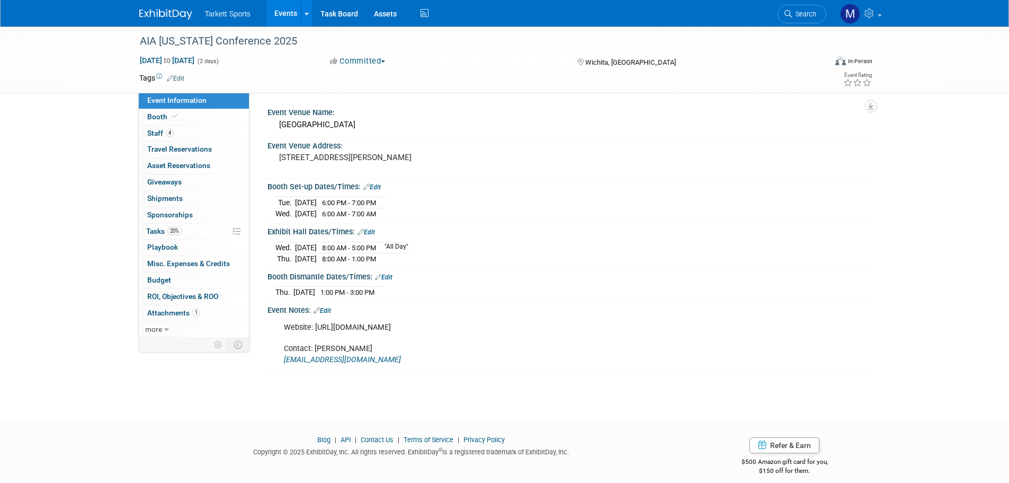
click at [373, 187] on link "Edit" at bounding box center [372, 186] width 17 height 7
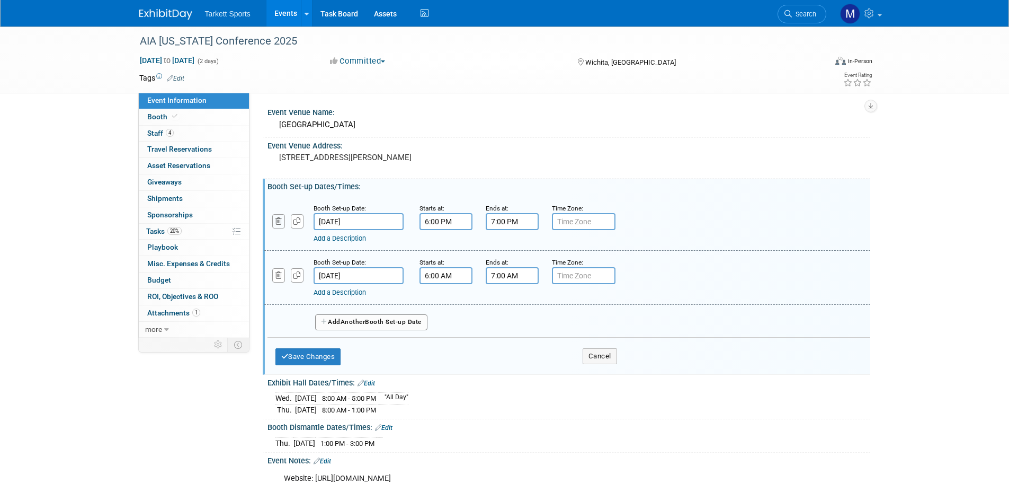
click at [280, 218] on icon "button" at bounding box center [279, 221] width 7 height 7
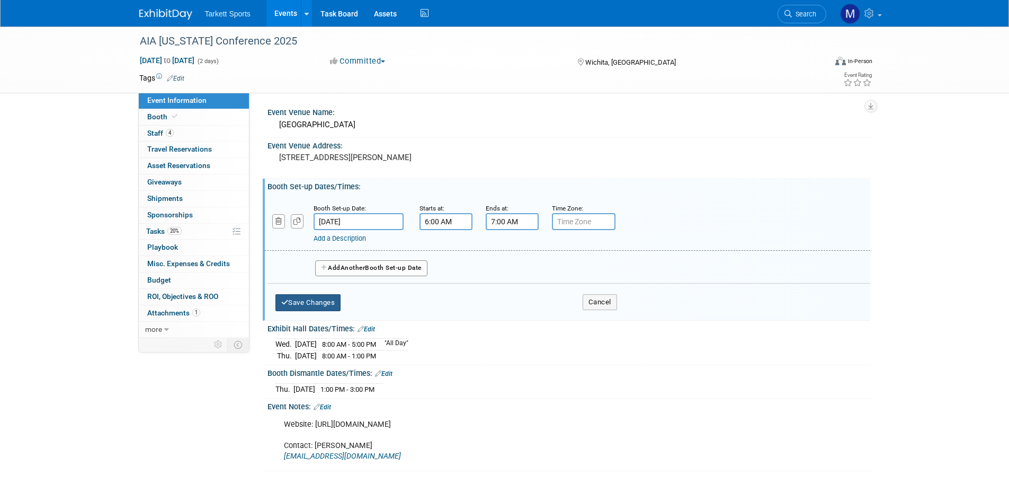
click at [300, 309] on button "Save Changes" at bounding box center [309, 302] width 66 height 17
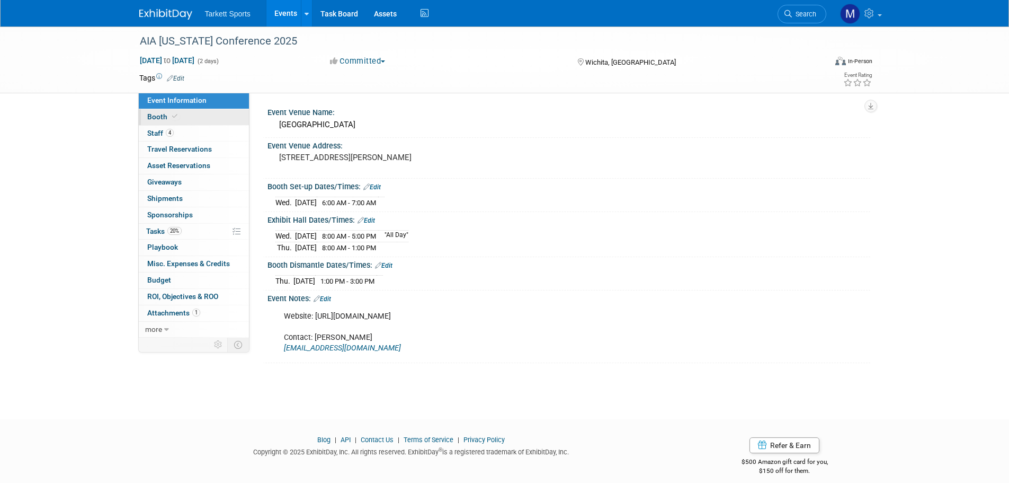
click at [166, 116] on span "Booth" at bounding box center [163, 116] width 32 height 8
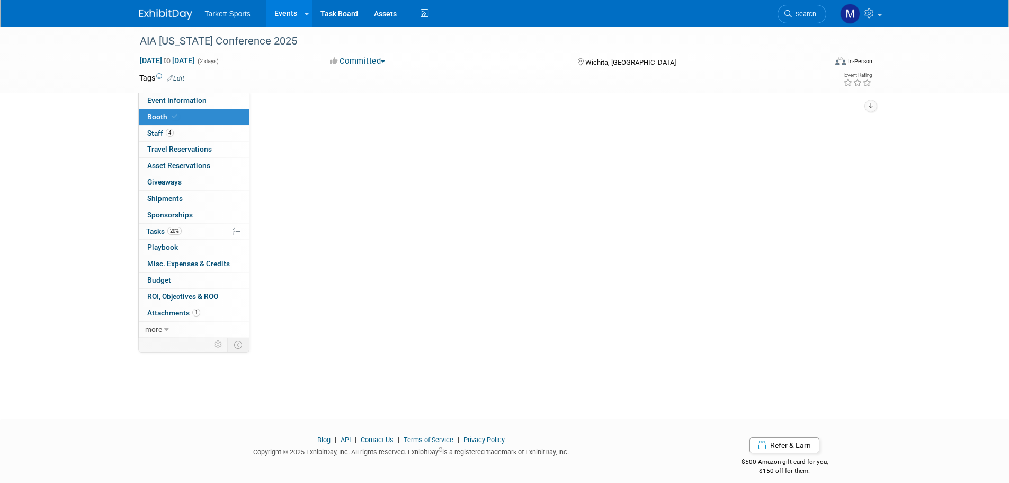
select select "FieldTurf, [PERSON_NAME], Indoor"
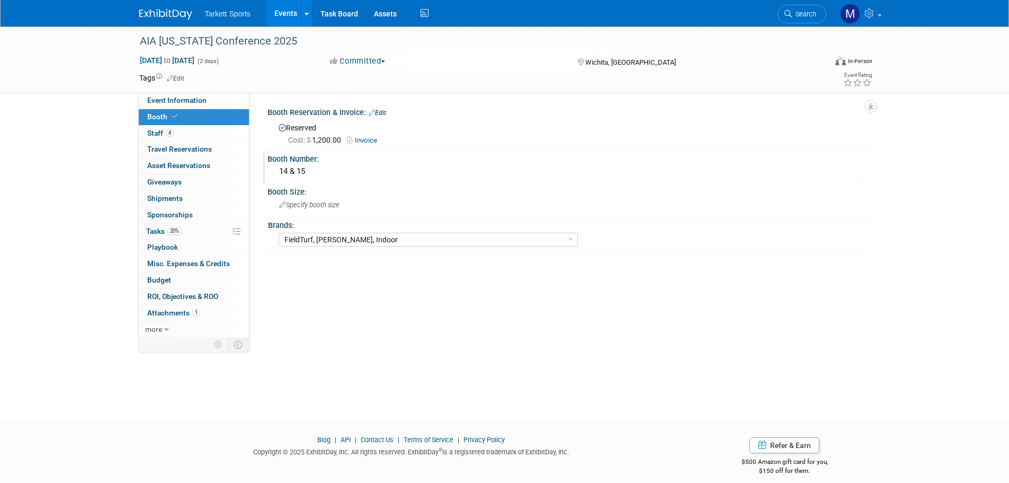
click at [312, 170] on div "14 & 15" at bounding box center [569, 171] width 587 height 16
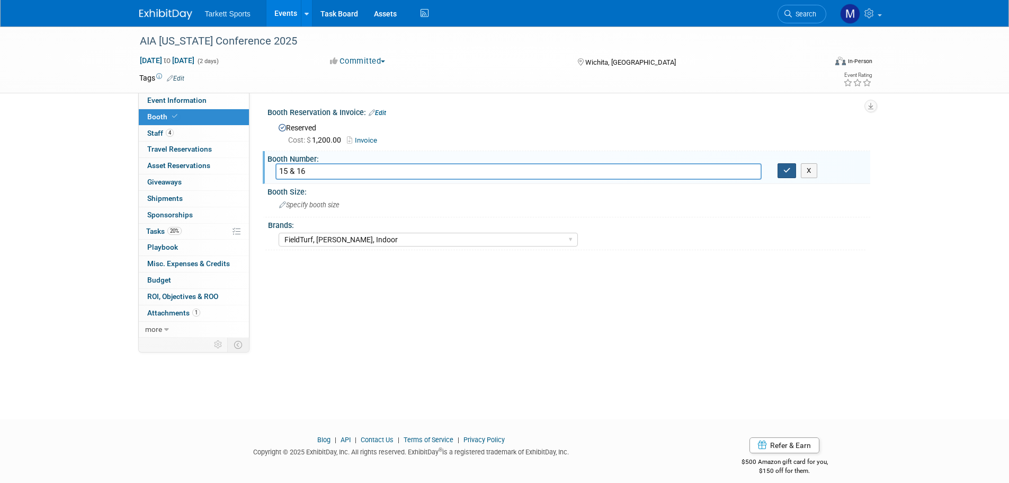
type input "15 & 16"
click at [790, 172] on icon "button" at bounding box center [787, 170] width 7 height 7
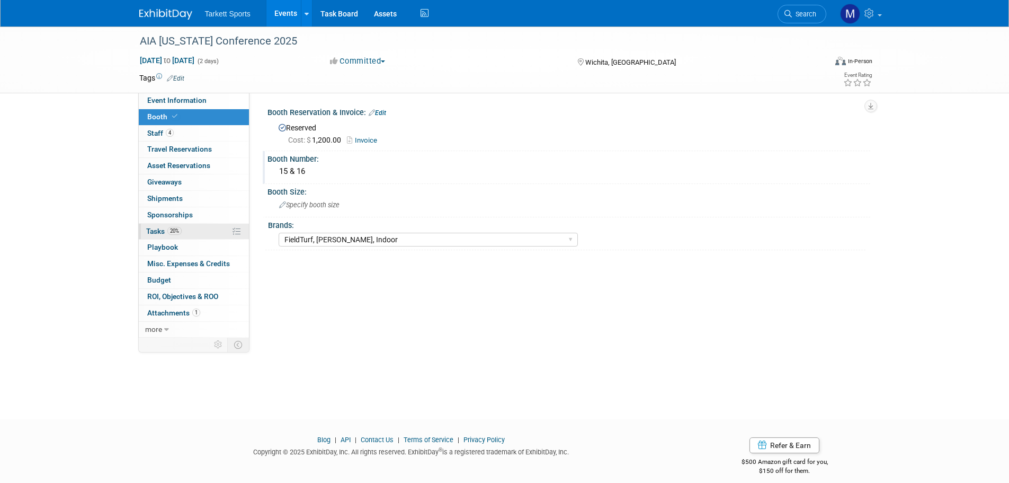
click at [180, 237] on link "20% Tasks 20%" at bounding box center [194, 232] width 110 height 16
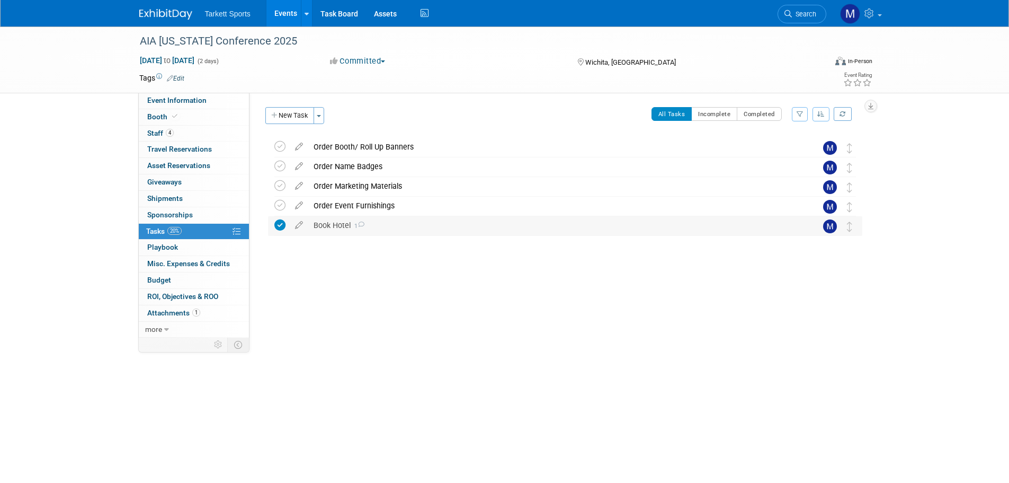
click at [368, 228] on div "Book Hotel 1" at bounding box center [555, 225] width 494 height 18
